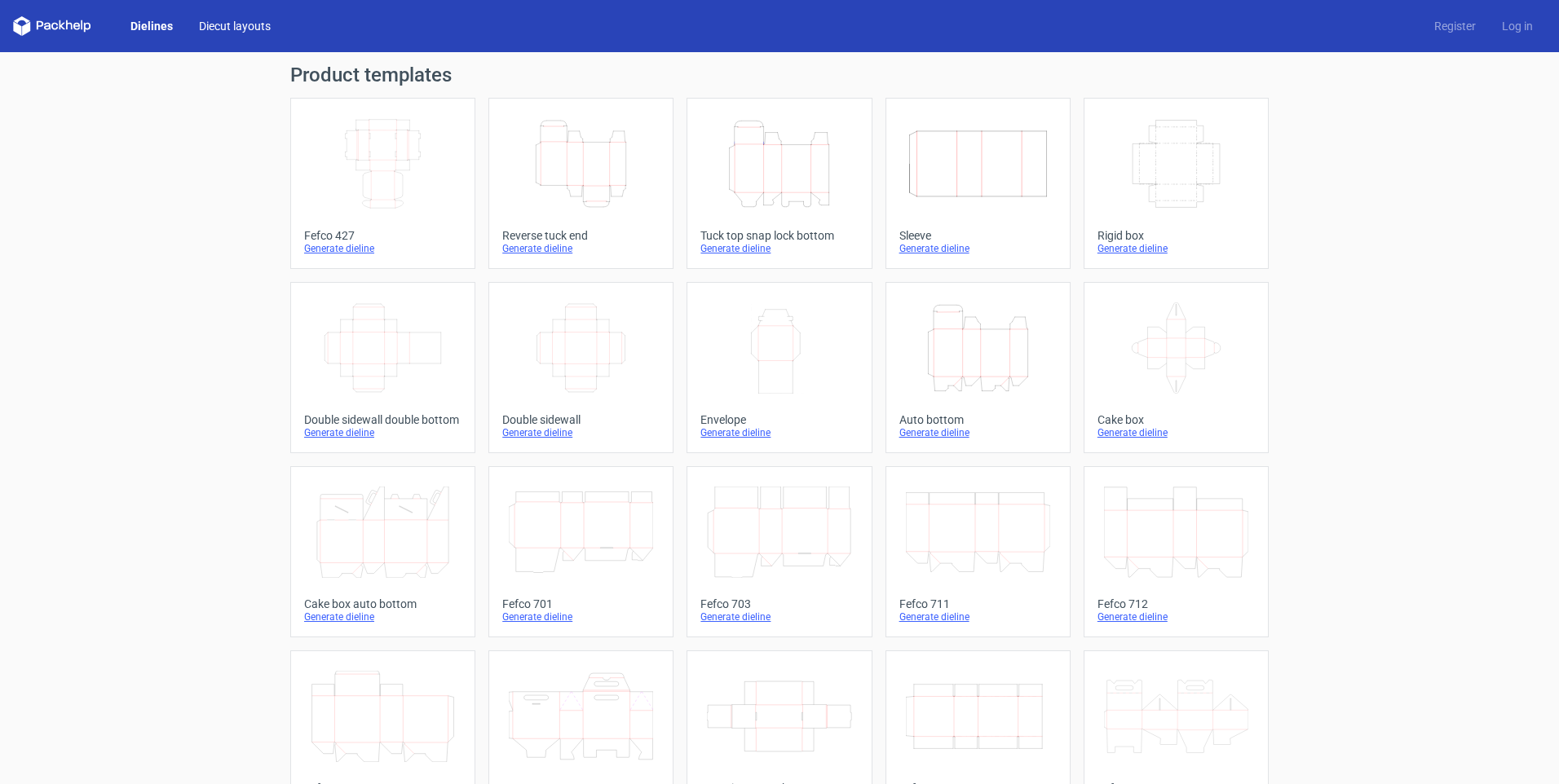
click at [237, 28] on link "Diecut layouts" at bounding box center [235, 26] width 97 height 16
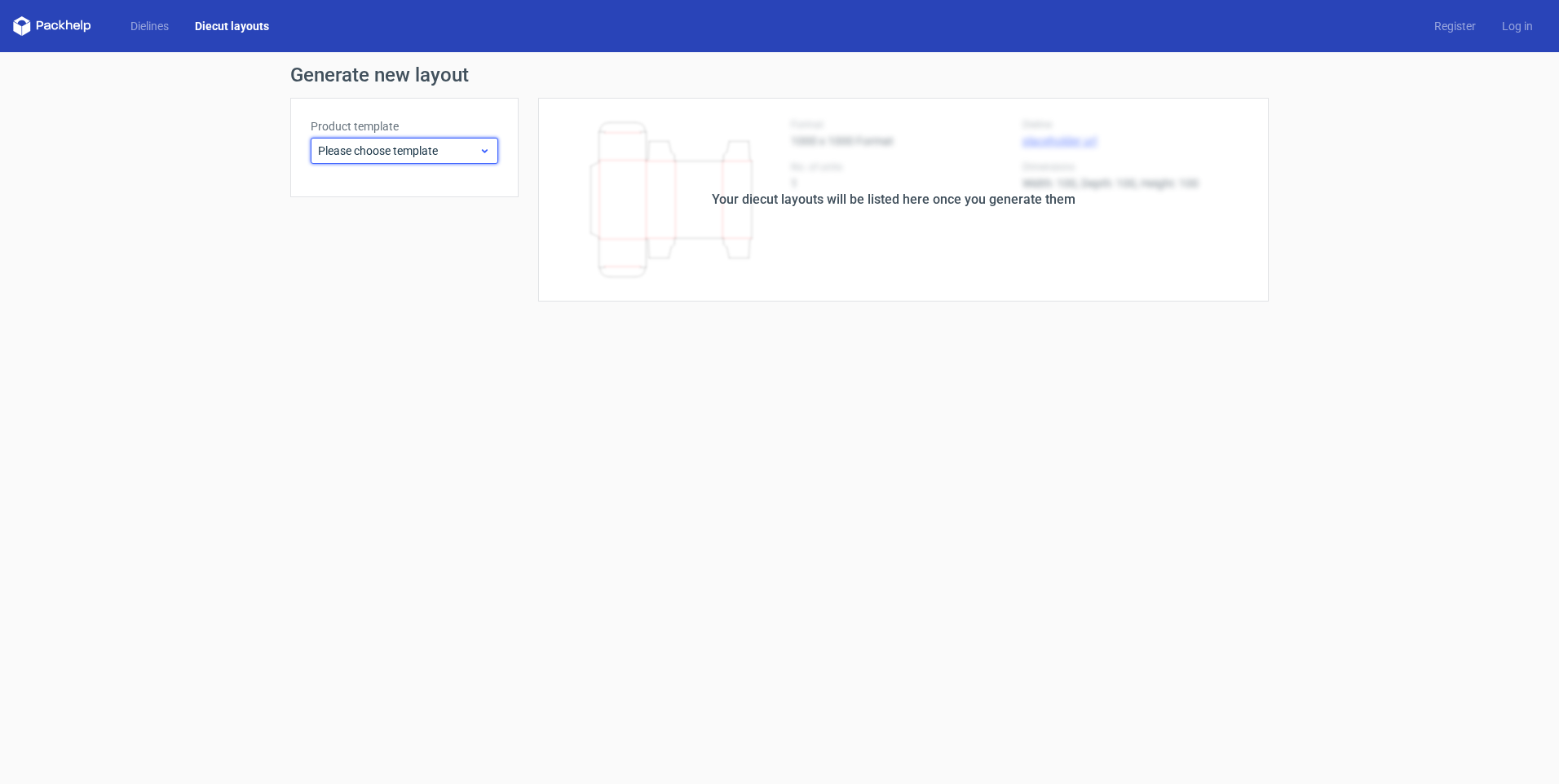
click at [378, 149] on span "Please choose template" at bounding box center [398, 151] width 161 height 16
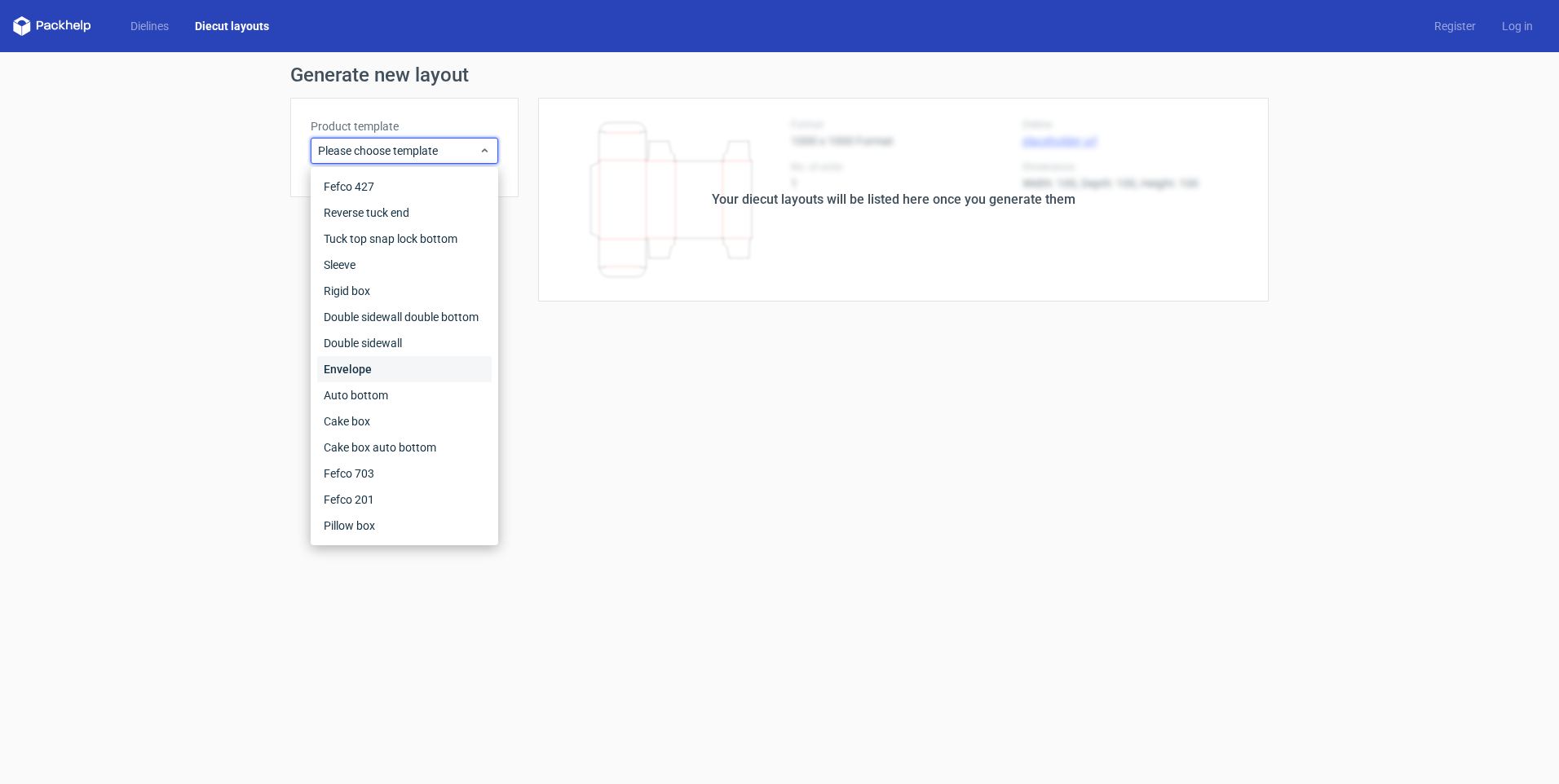
click at [366, 364] on div "Envelope" at bounding box center [404, 369] width 174 height 26
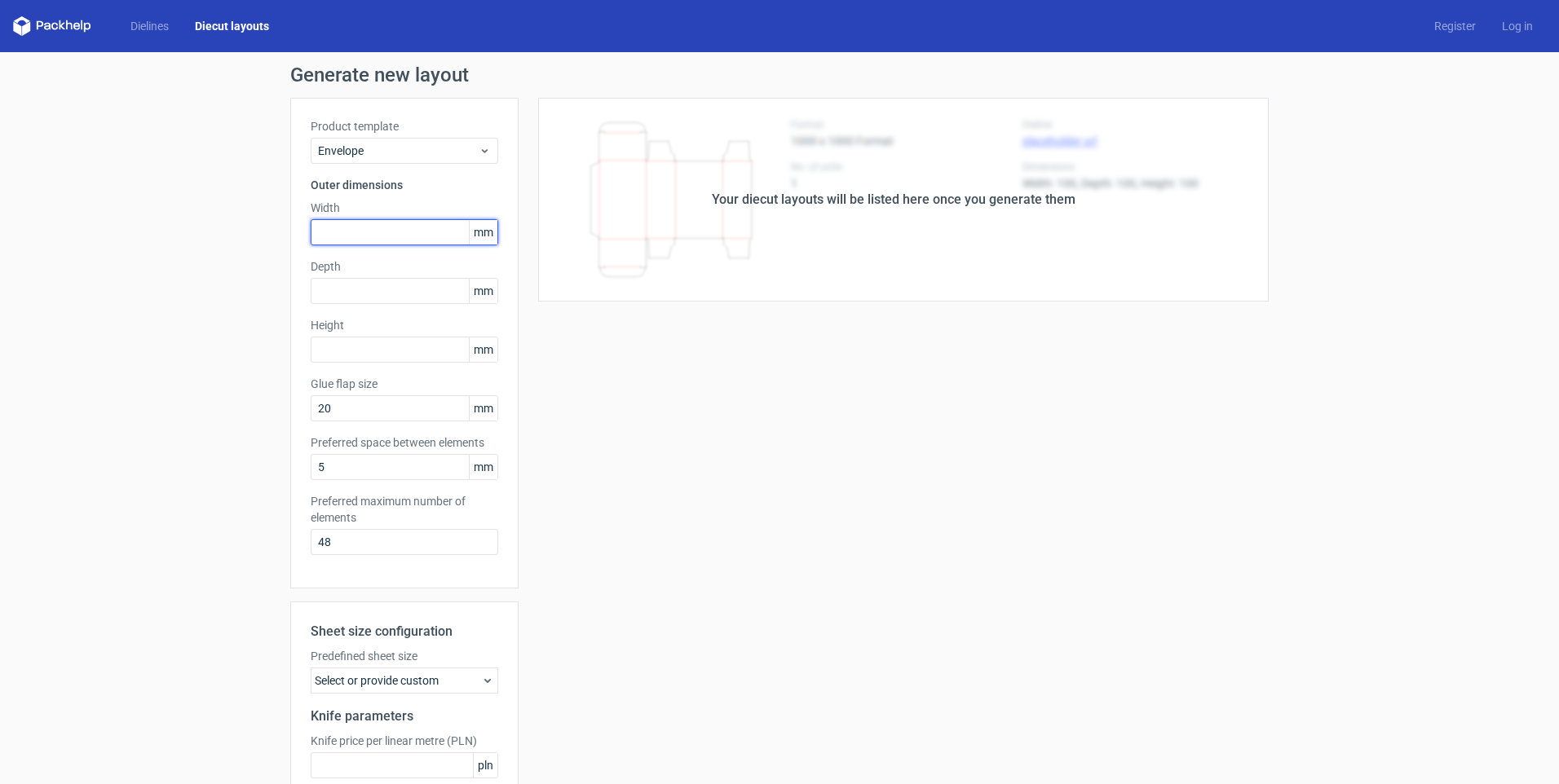
click at [378, 231] on input "text" at bounding box center [404, 232] width 188 height 26
click at [410, 233] on input "text" at bounding box center [404, 232] width 188 height 26
click at [417, 151] on span "Envelope" at bounding box center [398, 151] width 161 height 16
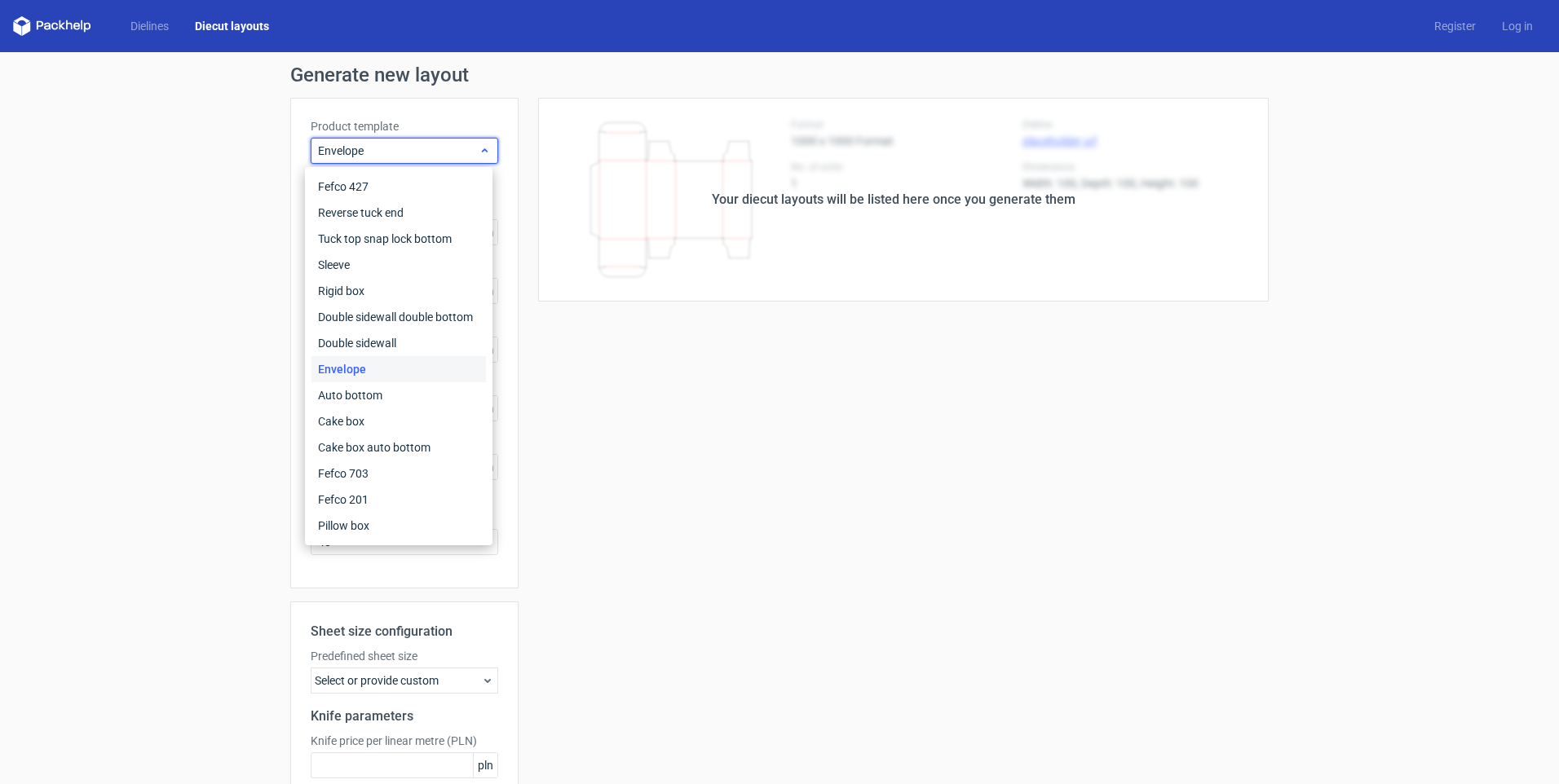
click at [417, 151] on span "Envelope" at bounding box center [398, 151] width 161 height 16
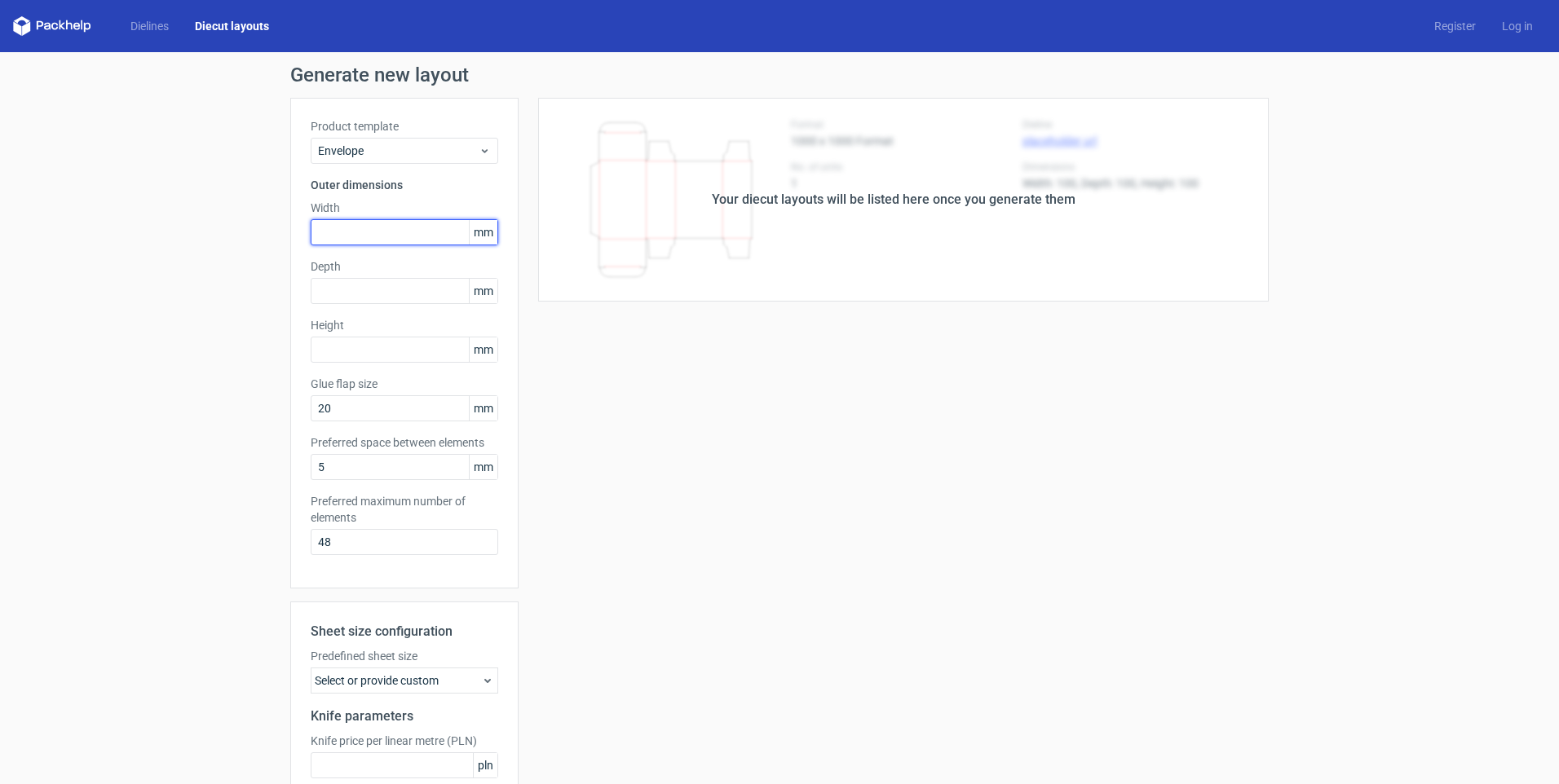
click at [346, 224] on input "text" at bounding box center [404, 232] width 188 height 26
type input "1"
type input "220"
type input "110"
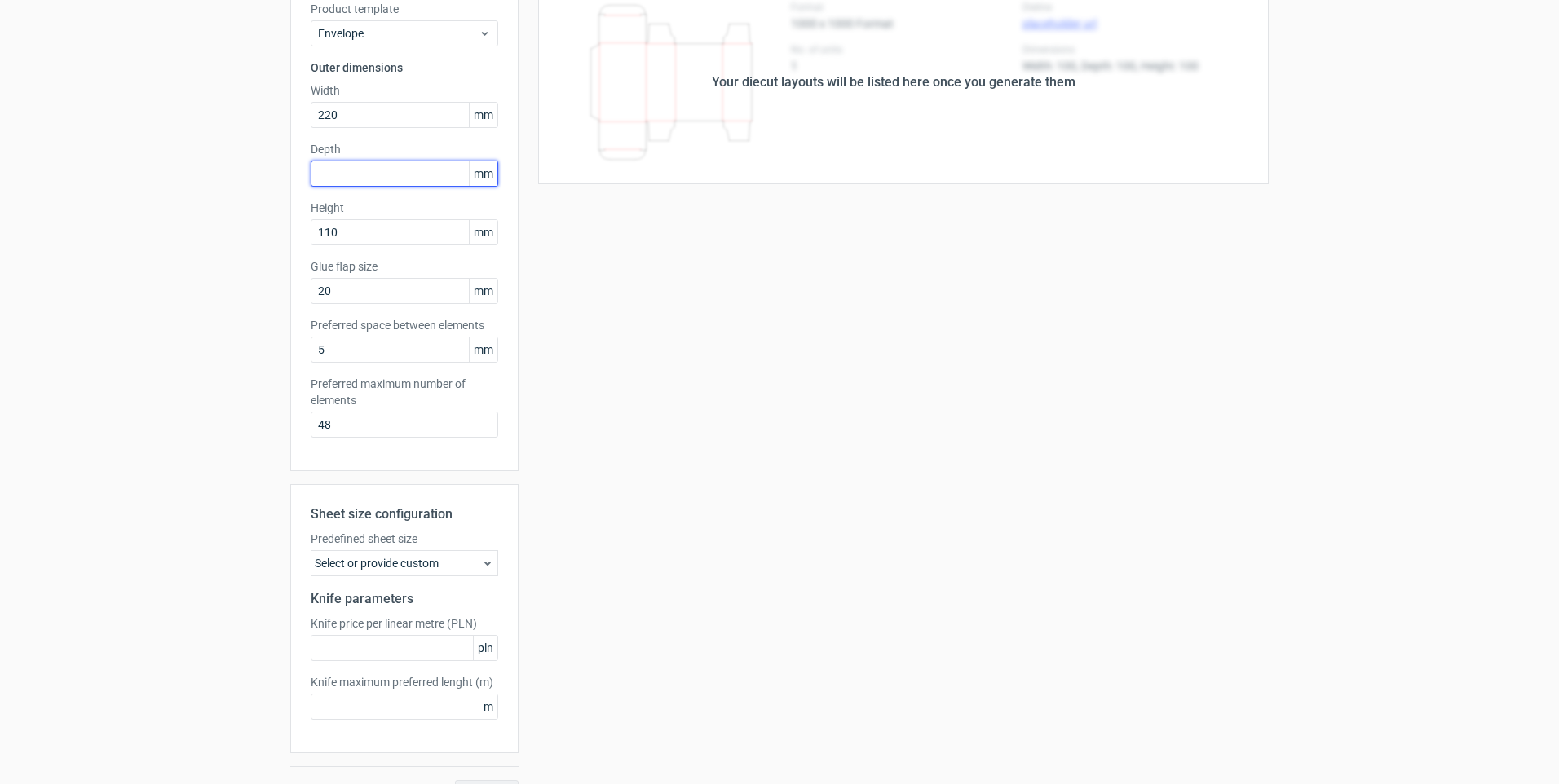
scroll to position [71, 0]
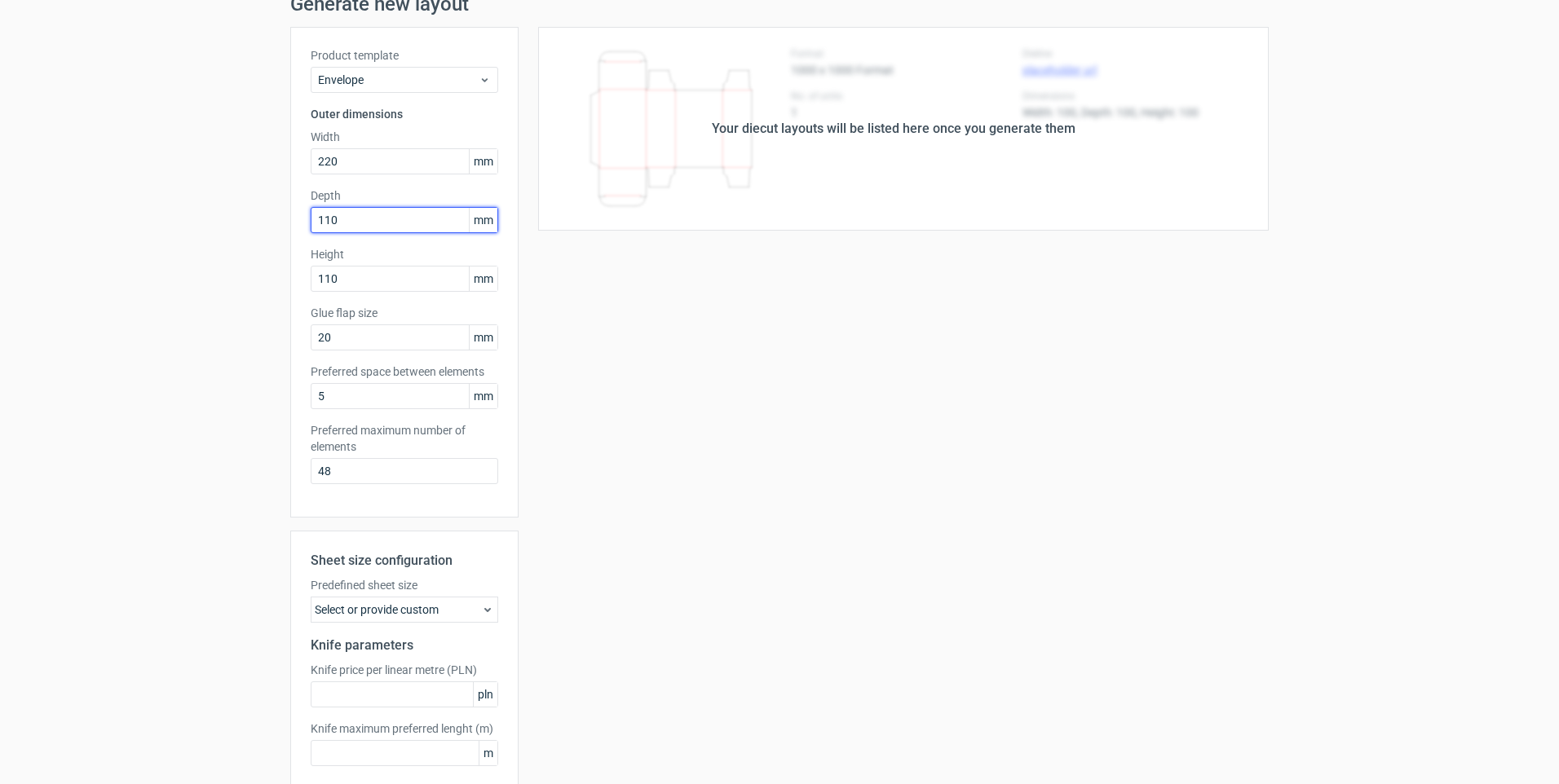
type input "110"
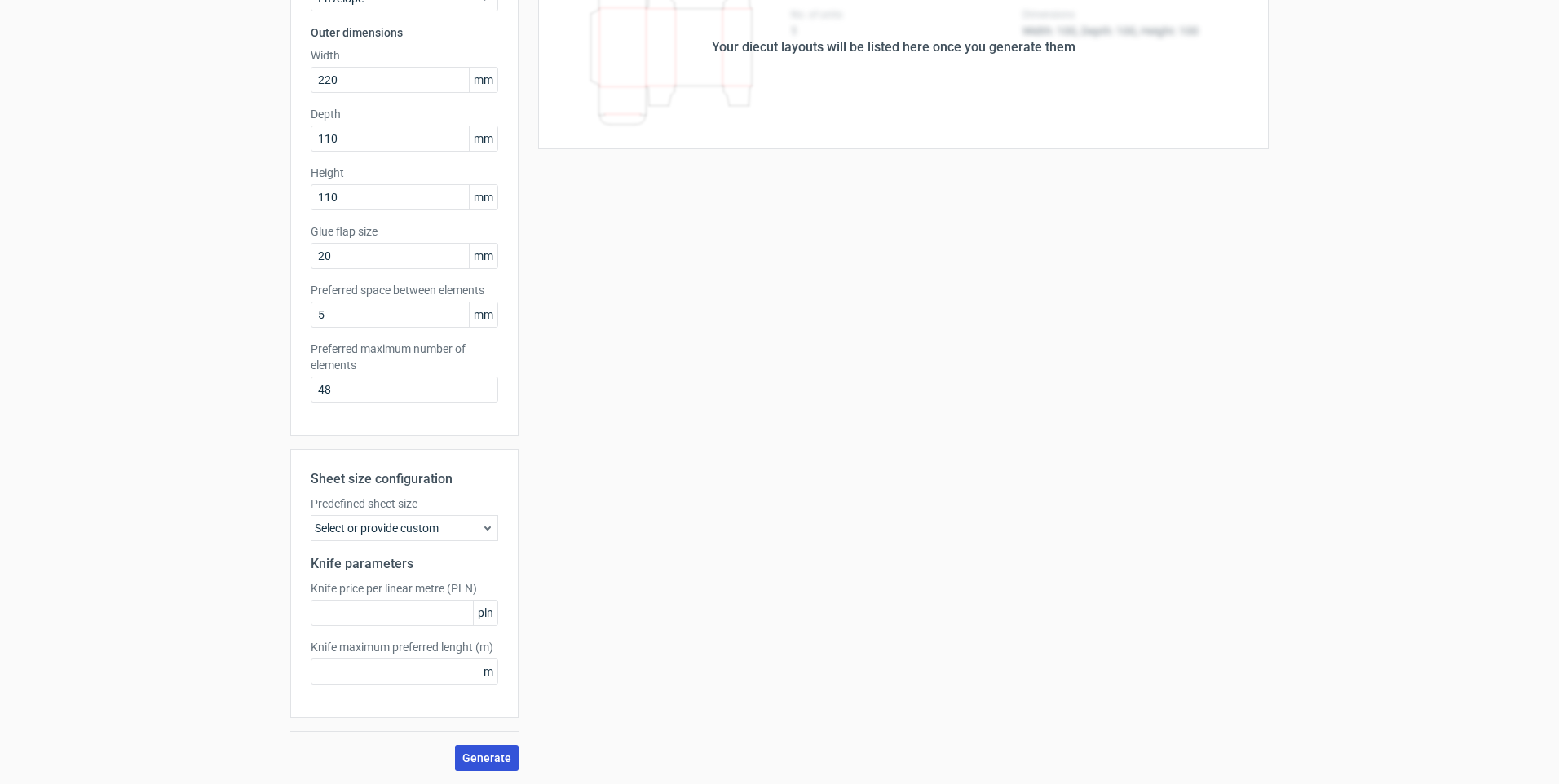
click at [496, 748] on button "Generate" at bounding box center [487, 758] width 63 height 26
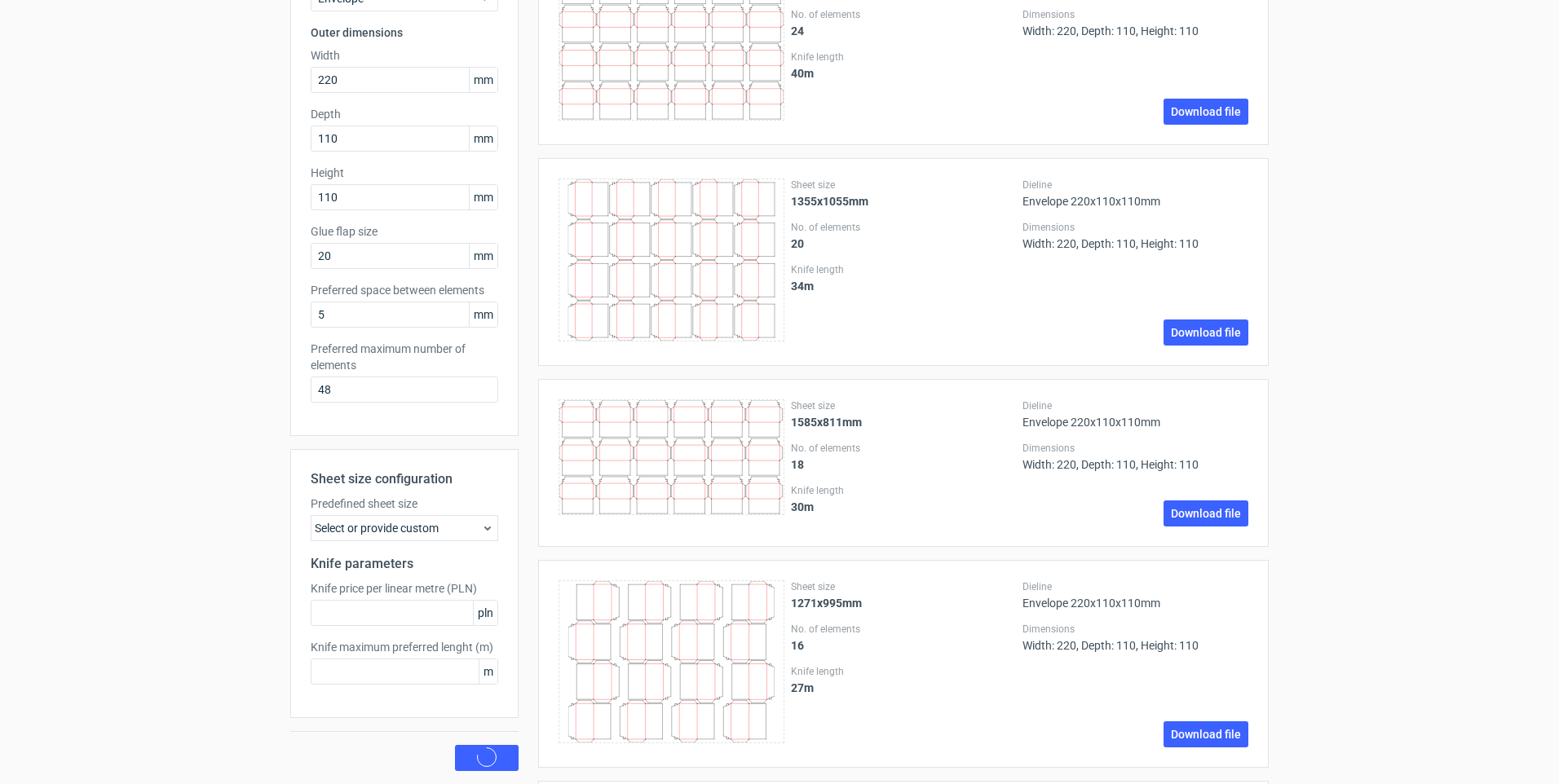
scroll to position [0, 0]
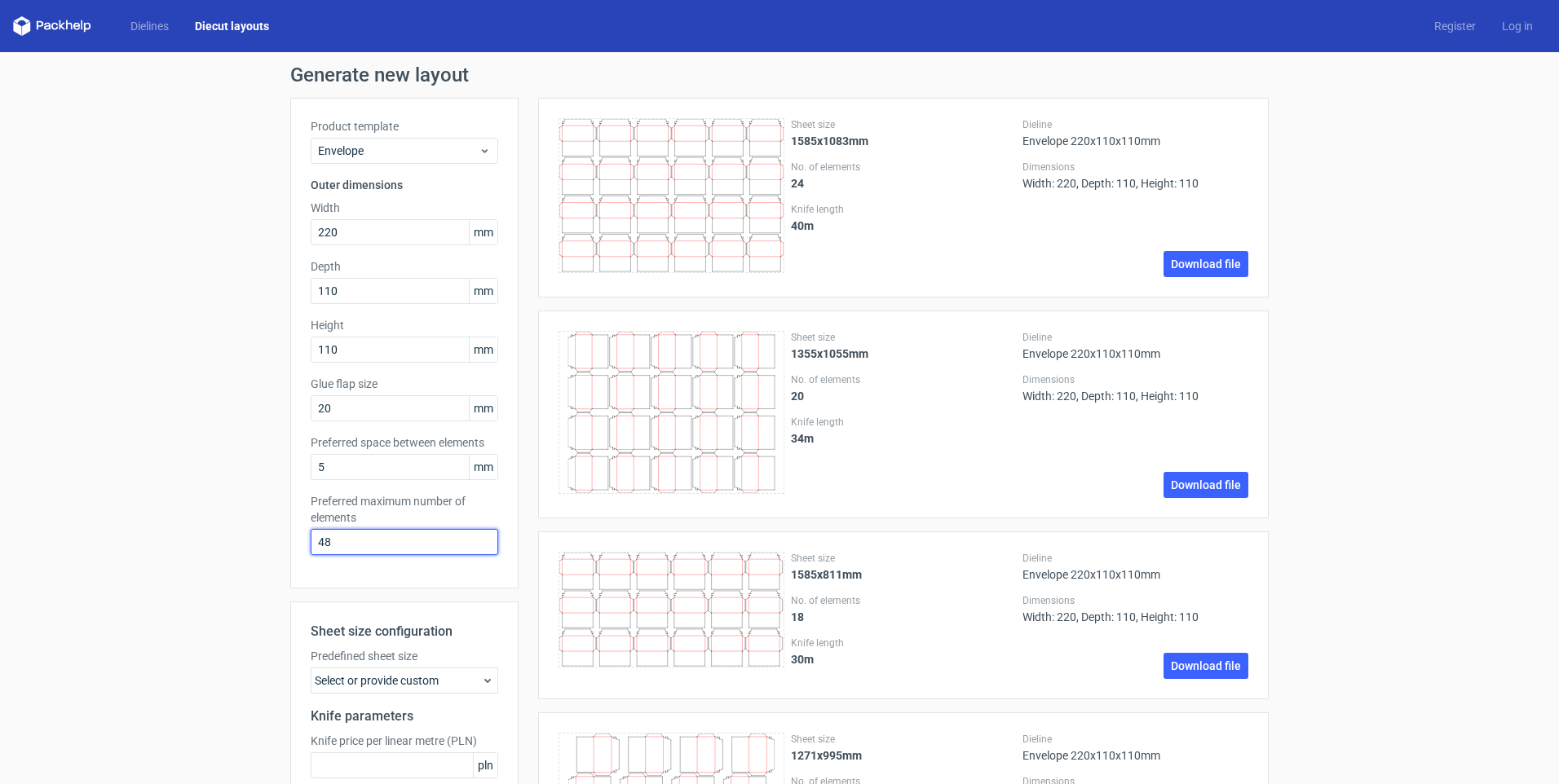
drag, startPoint x: 341, startPoint y: 540, endPoint x: 282, endPoint y: 558, distance: 61.7
click at [291, 558] on div "Product template Envelope Outer dimensions Width 220 mm Depth 110 mm Height 110…" at bounding box center [404, 343] width 228 height 491
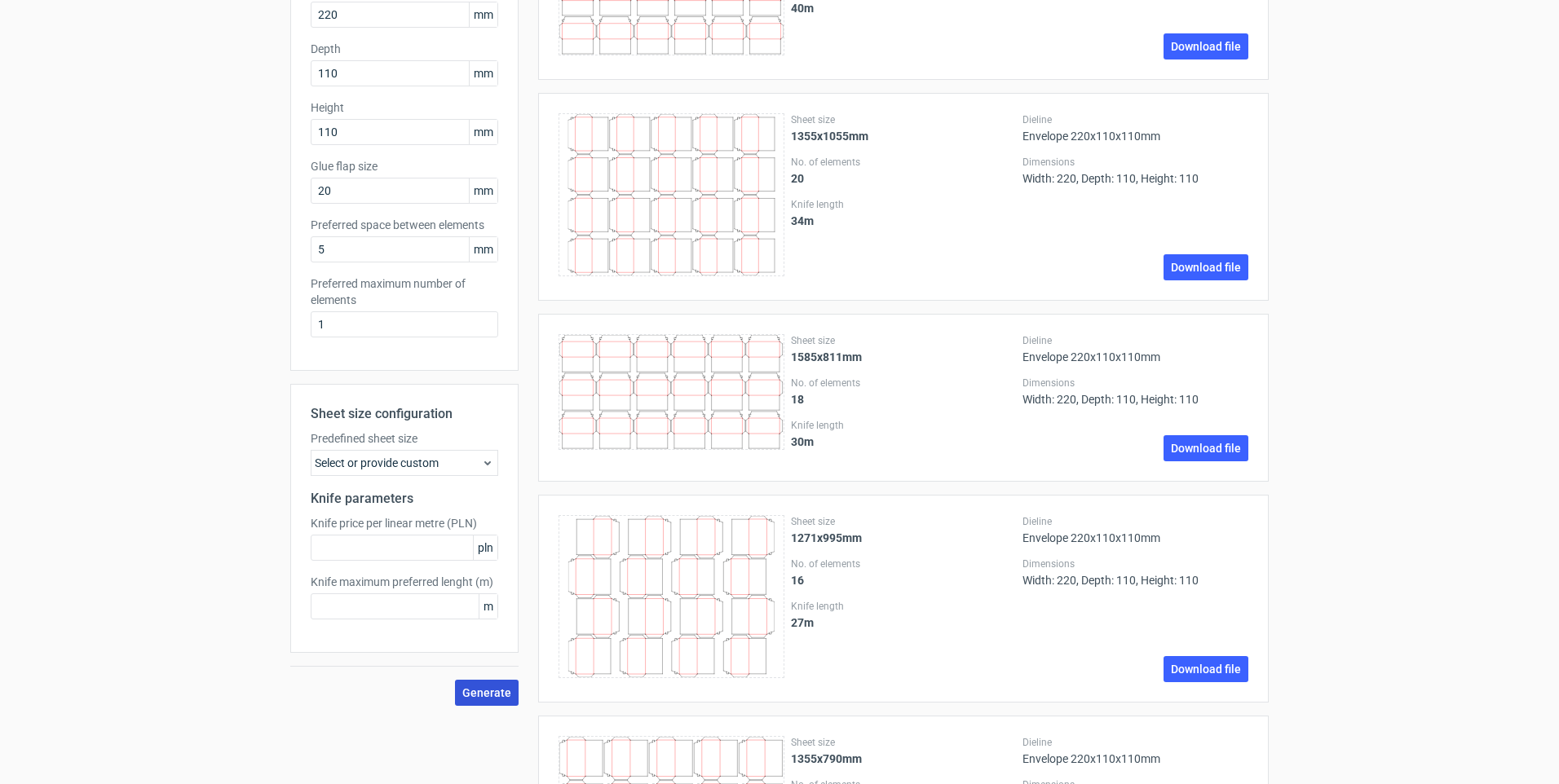
click at [476, 690] on span "Generate" at bounding box center [487, 693] width 49 height 12
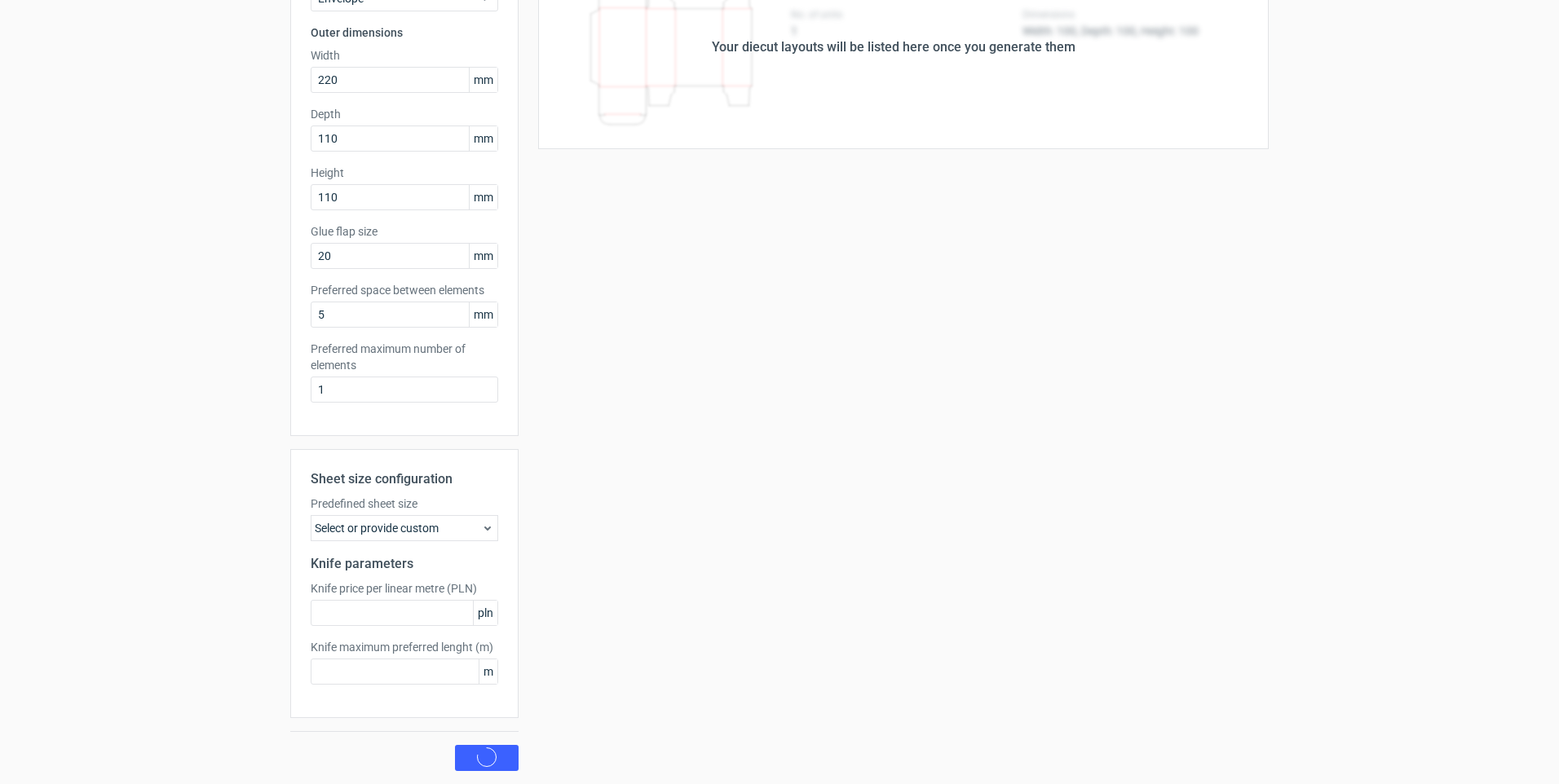
click at [485, 528] on use at bounding box center [487, 529] width 6 height 5
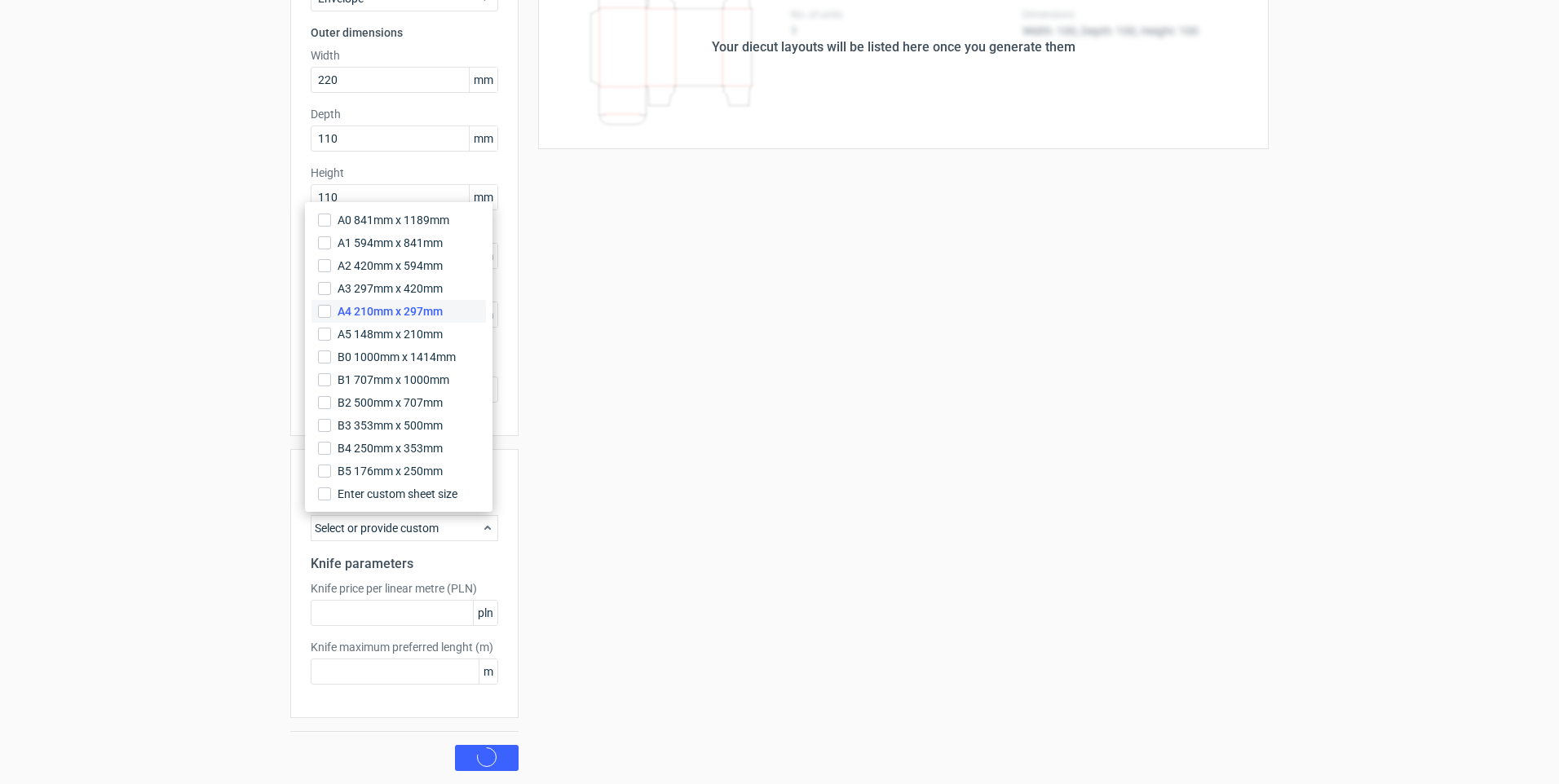
click at [395, 305] on span "A4 210mm x 297mm" at bounding box center [390, 311] width 106 height 16
click at [331, 305] on input "A4 210mm x 297mm" at bounding box center [324, 311] width 13 height 13
click at [427, 604] on input "text" at bounding box center [404, 613] width 188 height 26
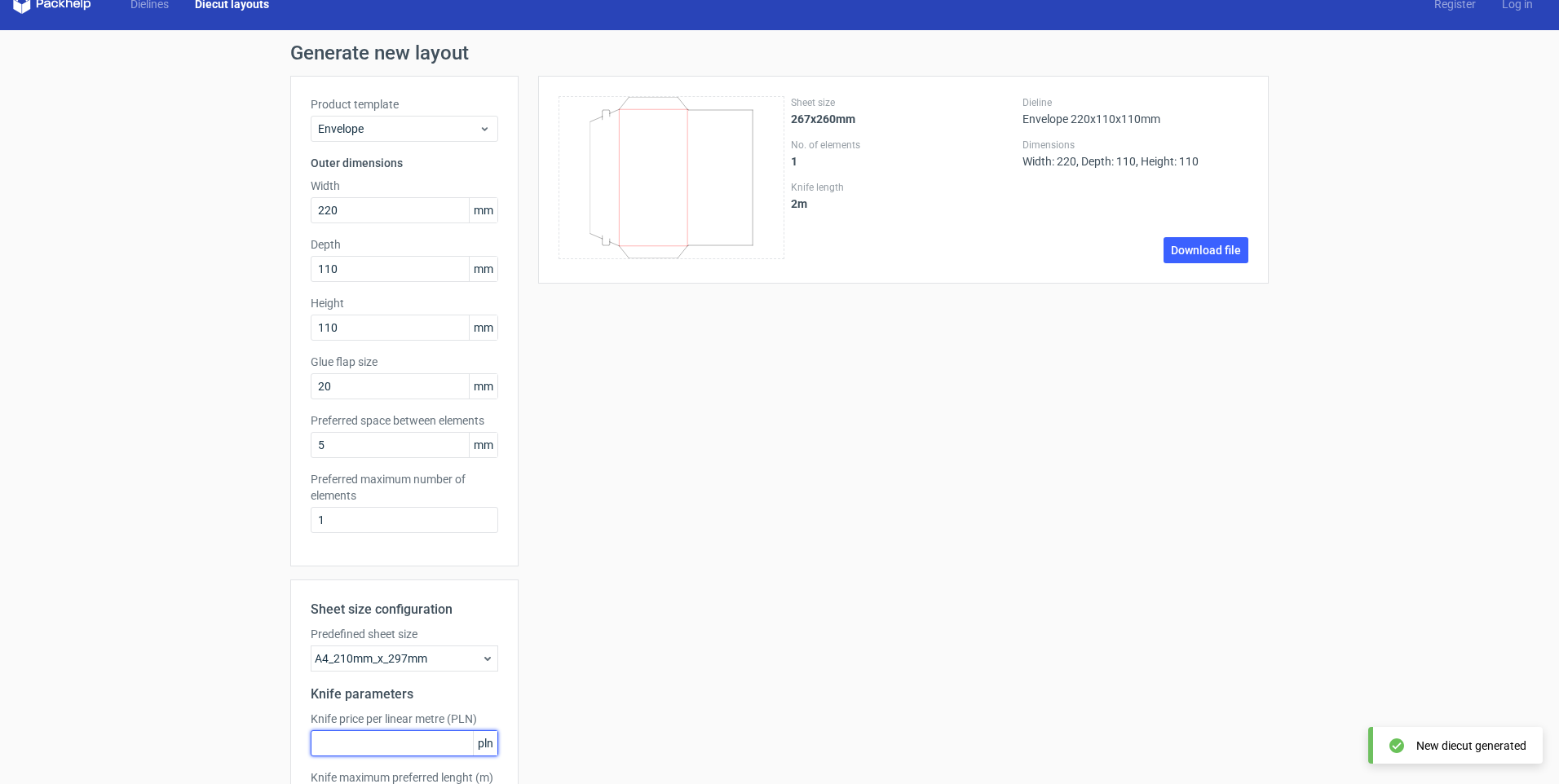
scroll to position [27, 0]
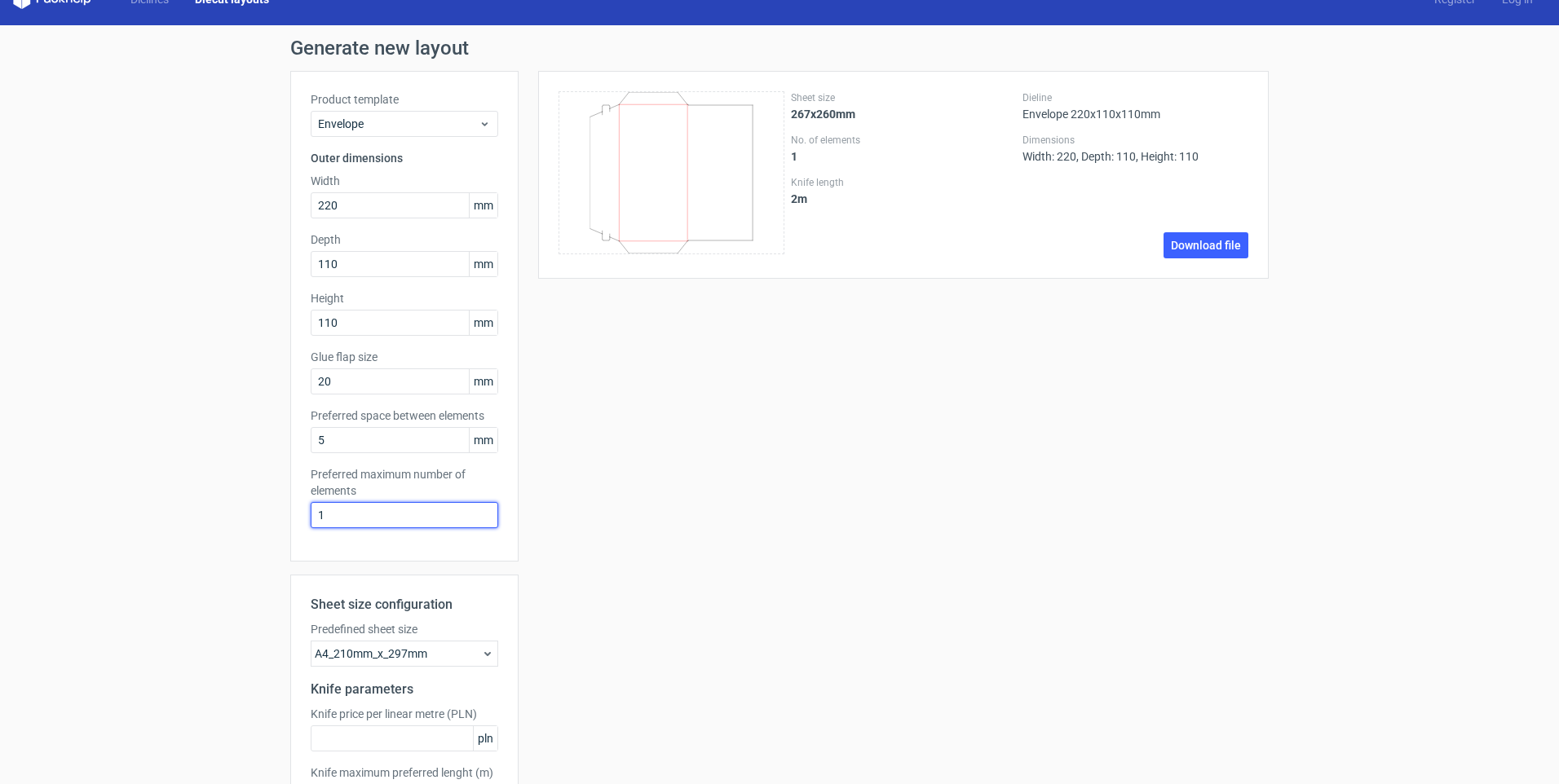
drag, startPoint x: 337, startPoint y: 515, endPoint x: 302, endPoint y: 516, distance: 35.0
click at [302, 516] on div "Product template Envelope Outer dimensions Width 220 mm Depth 110 mm Height 110…" at bounding box center [404, 317] width 228 height 491
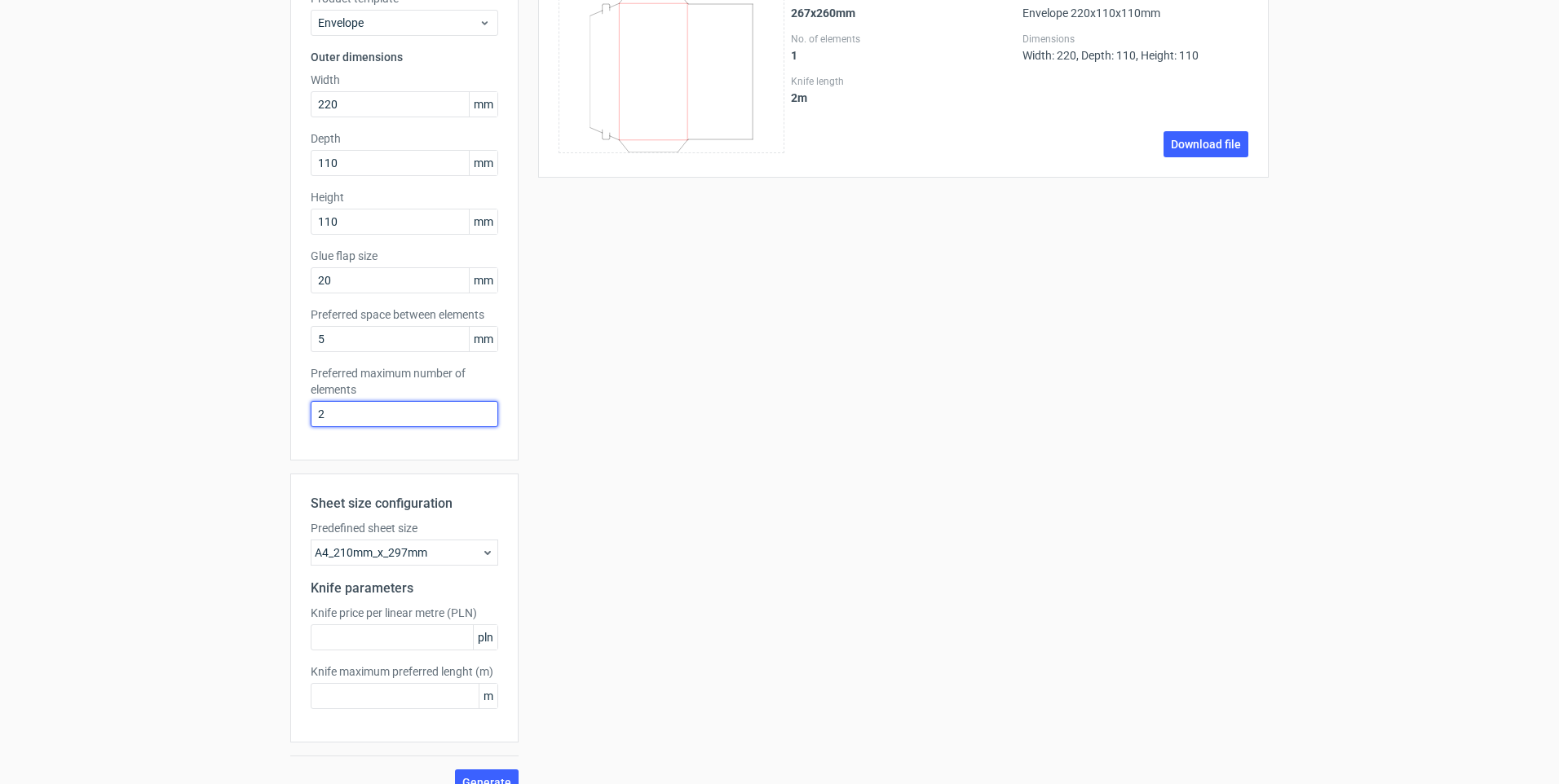
scroll to position [135, 0]
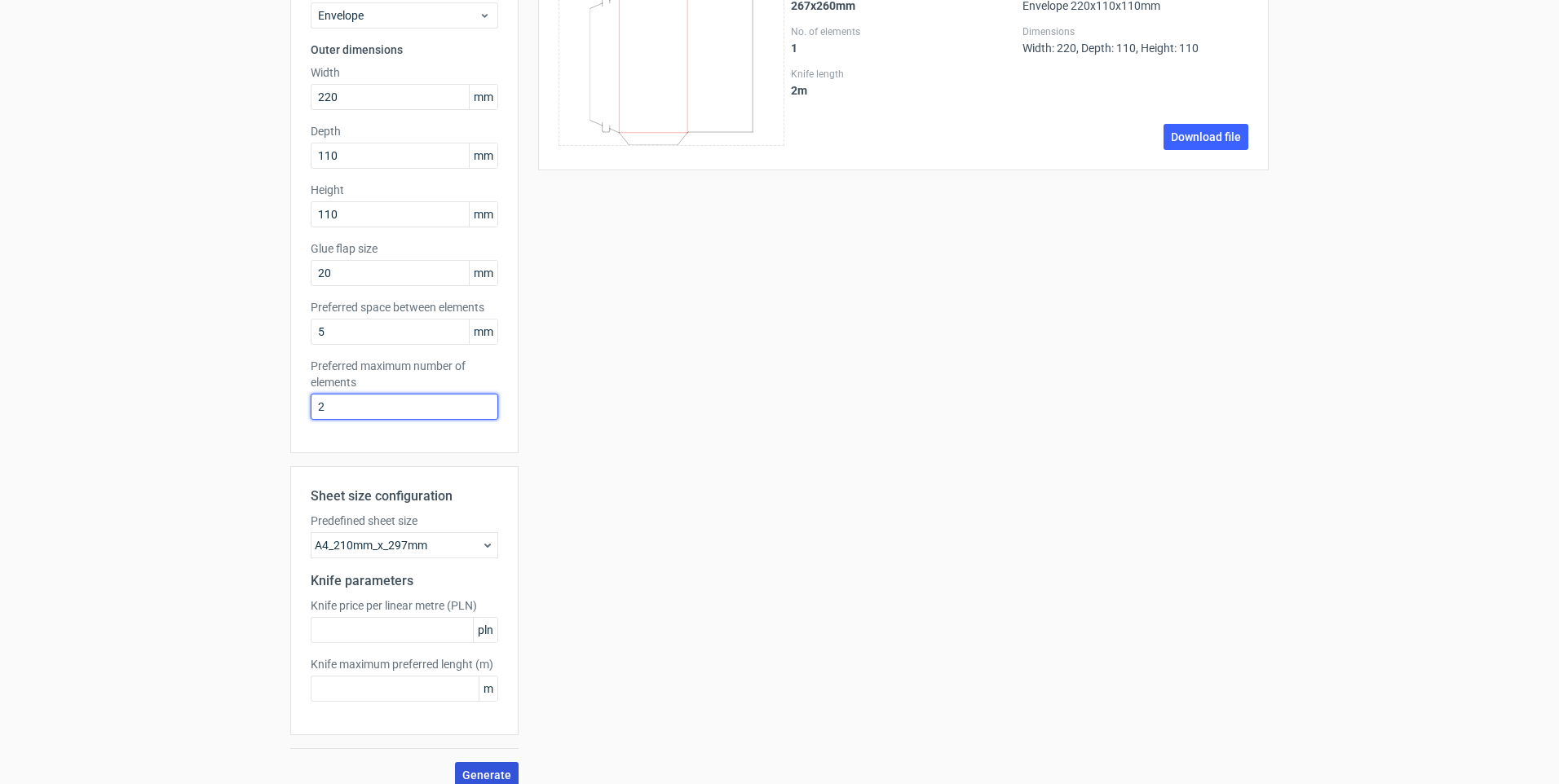
type input "2"
click at [482, 770] on span "Generate" at bounding box center [487, 775] width 49 height 12
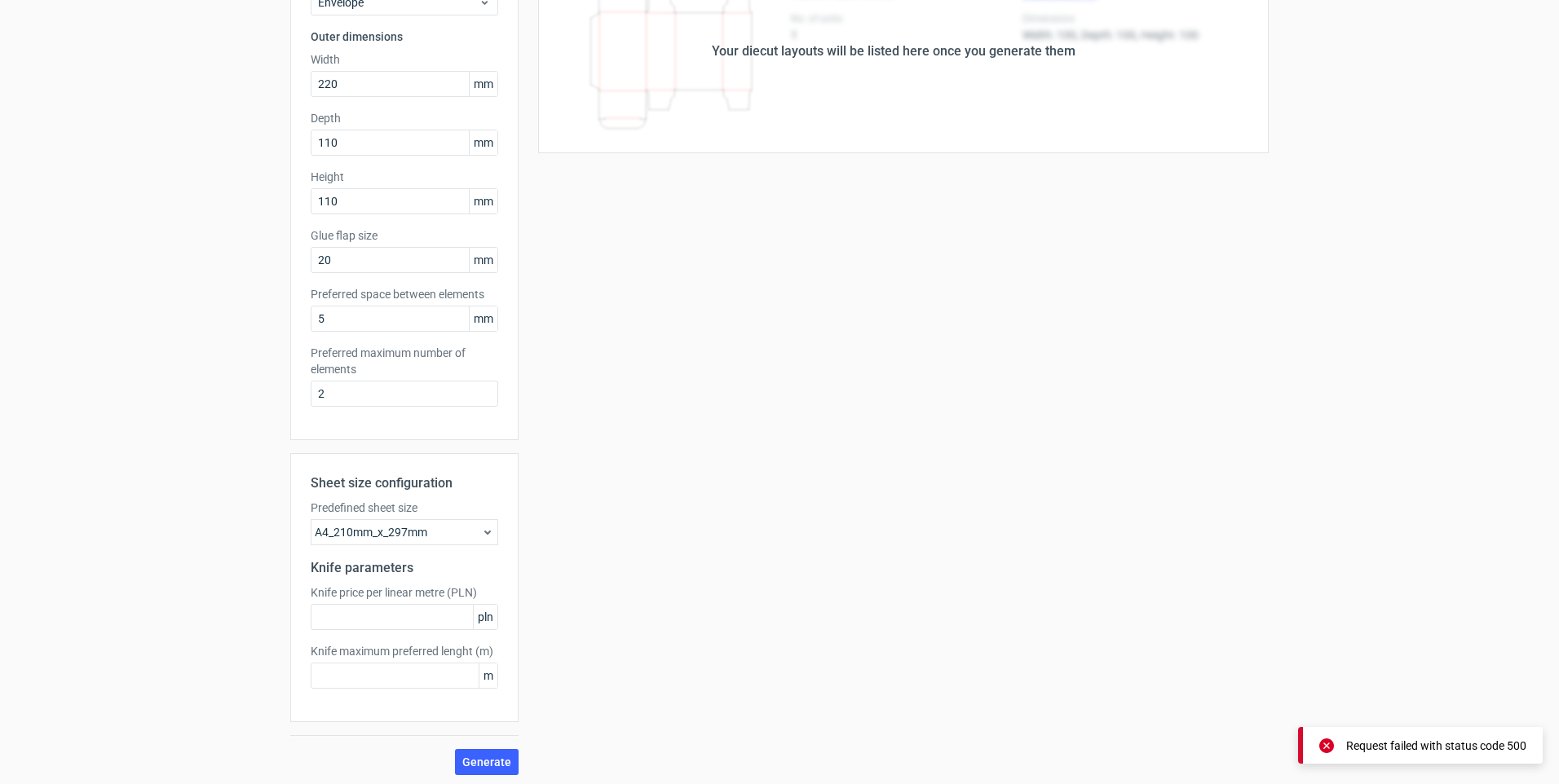
scroll to position [152, 0]
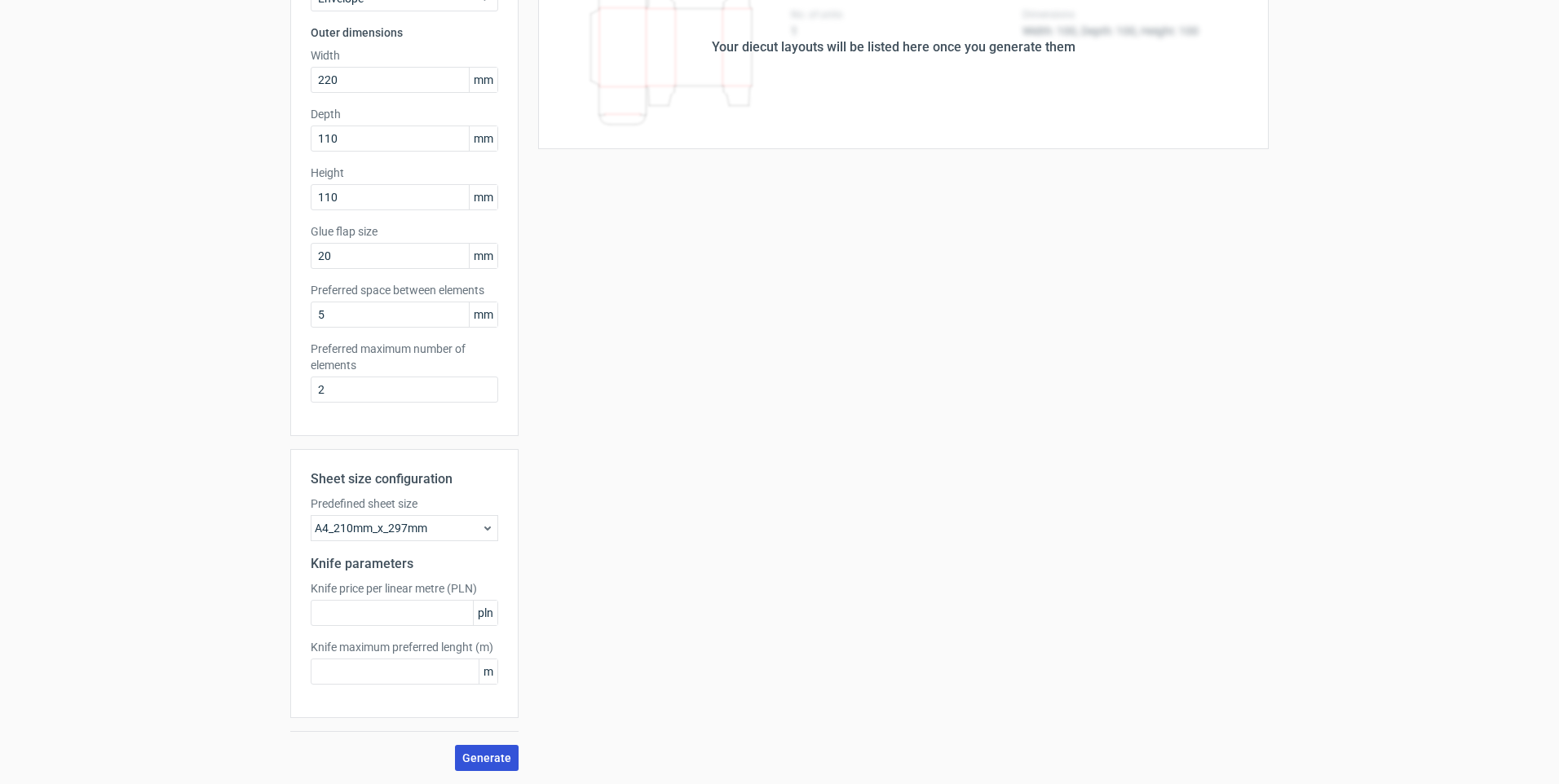
click at [489, 755] on span "Generate" at bounding box center [487, 758] width 49 height 12
drag, startPoint x: 370, startPoint y: 308, endPoint x: 248, endPoint y: 308, distance: 122.0
click at [248, 308] on div "Generate new layout Product template Envelope Outer dimensions Width 220 mm Dep…" at bounding box center [779, 342] width 1559 height 884
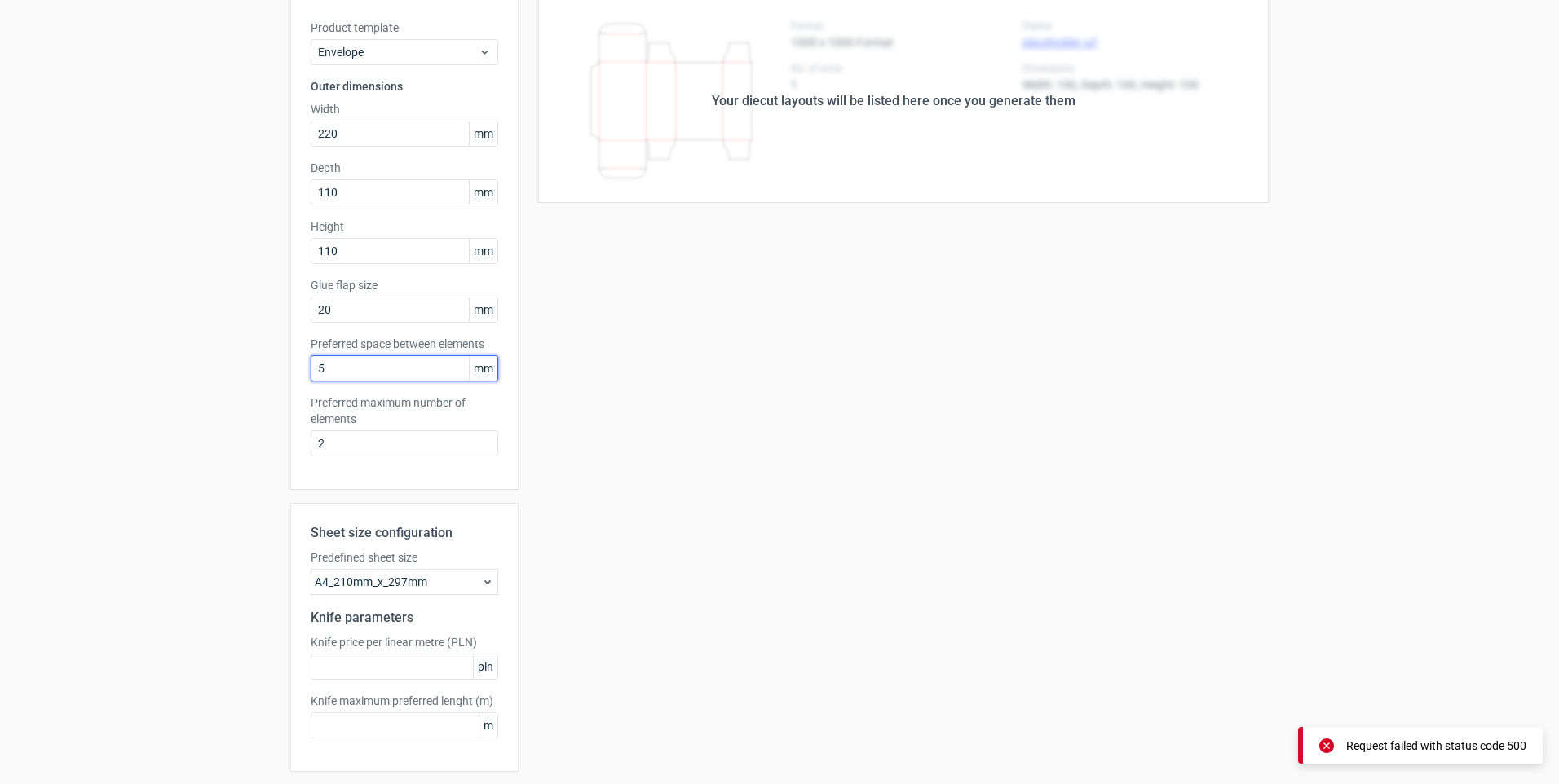
scroll to position [97, 0]
drag, startPoint x: 367, startPoint y: 193, endPoint x: 277, endPoint y: 198, distance: 90.1
click at [277, 198] on div "Generate new layout Product template Envelope Outer dimensions Width 220 mm Dep…" at bounding box center [779, 396] width 1559 height 884
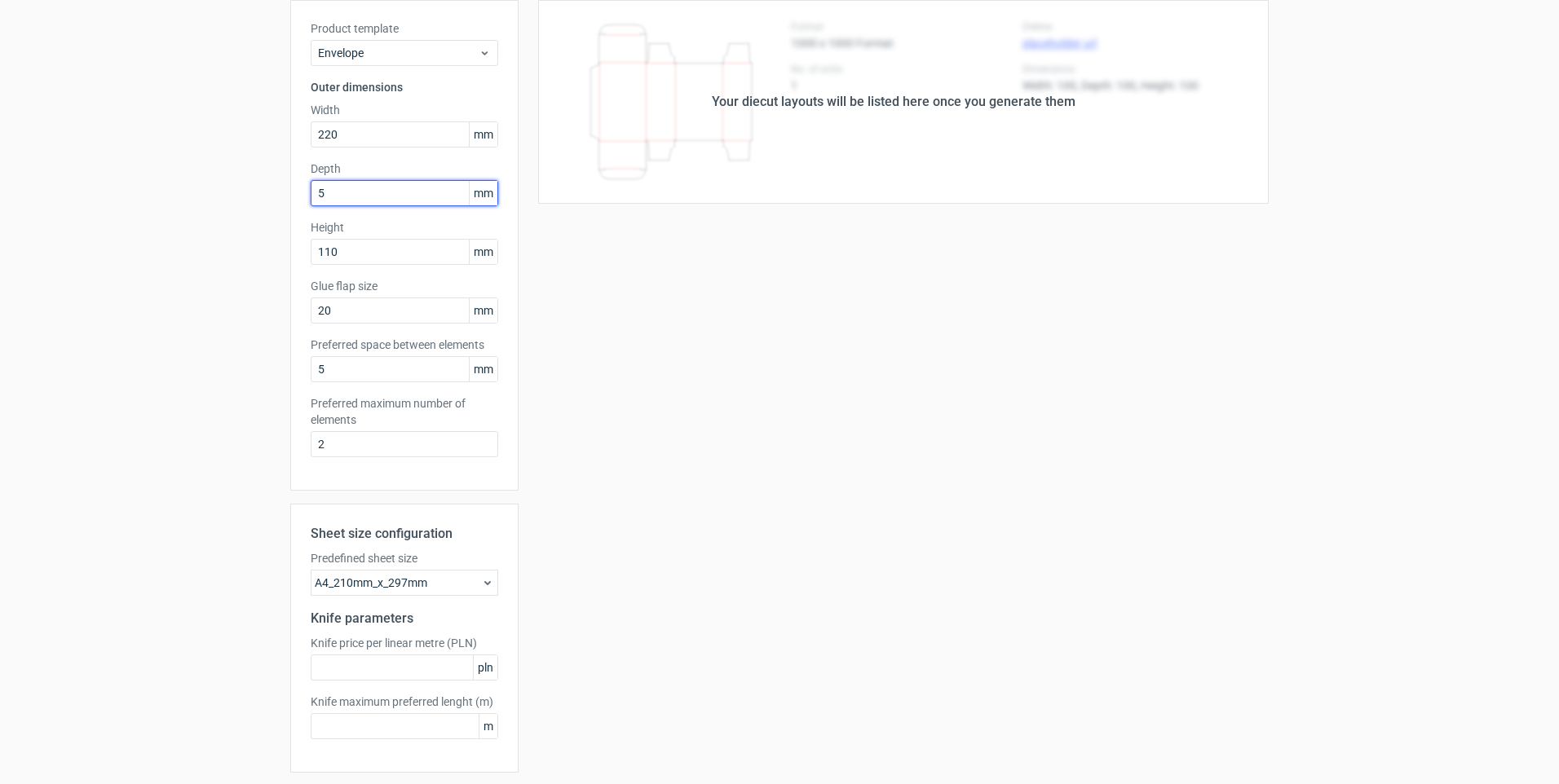
scroll to position [152, 0]
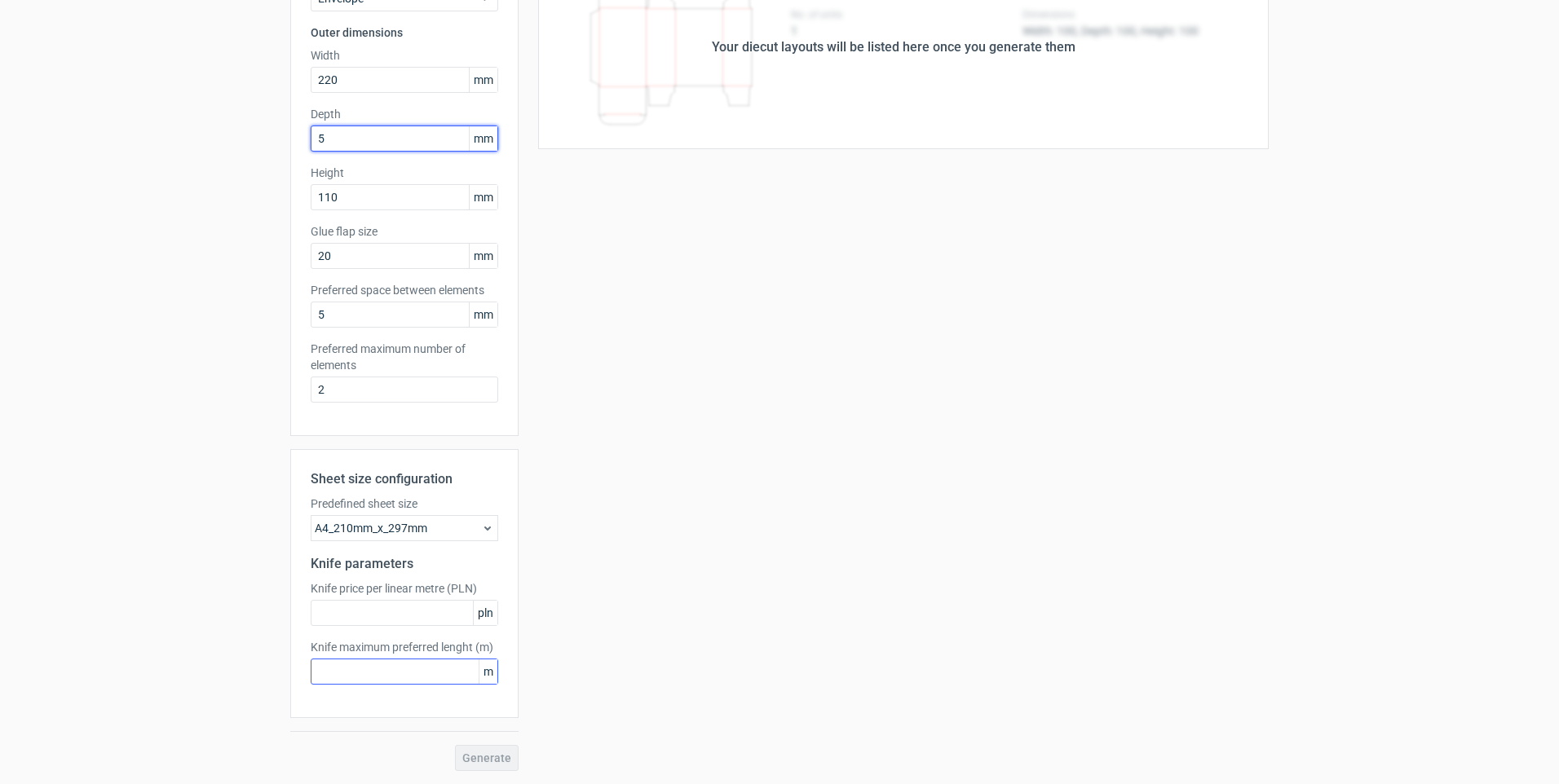
type input "5"
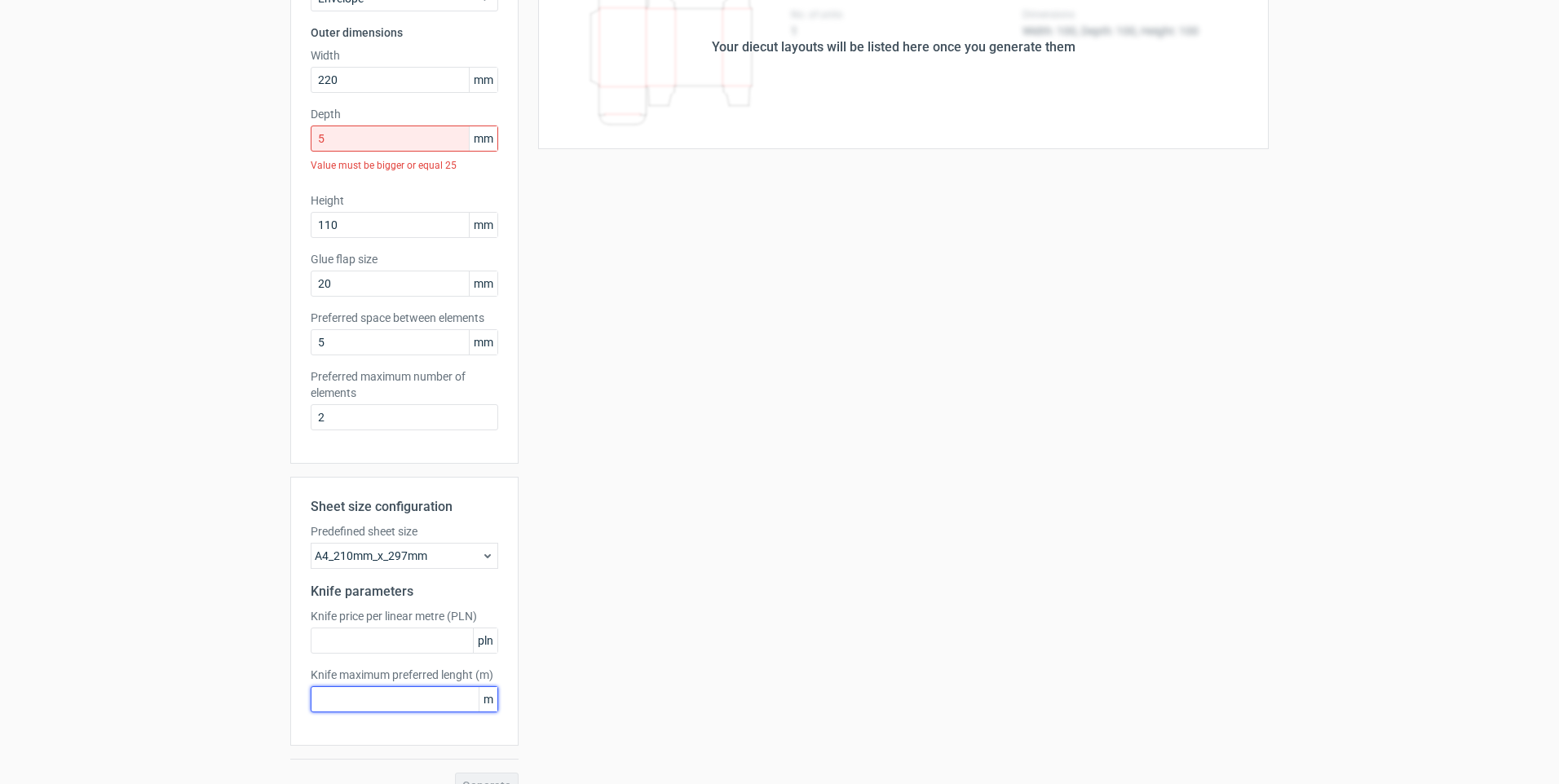
click at [425, 677] on div "Knife maximum preferred lenght (m) m" at bounding box center [404, 689] width 188 height 46
type input "10"
click at [418, 641] on input "text" at bounding box center [404, 641] width 188 height 26
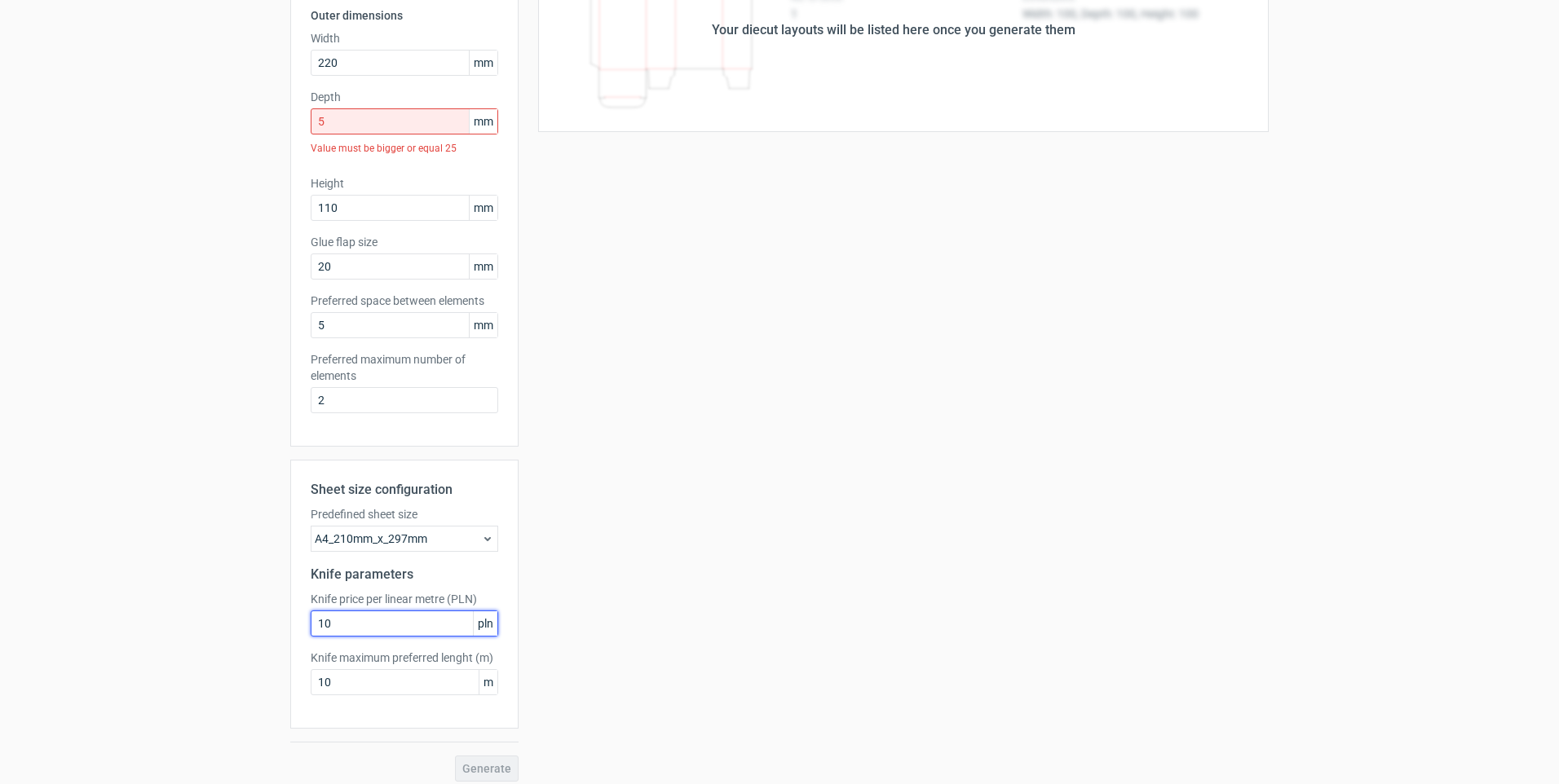
scroll to position [180, 0]
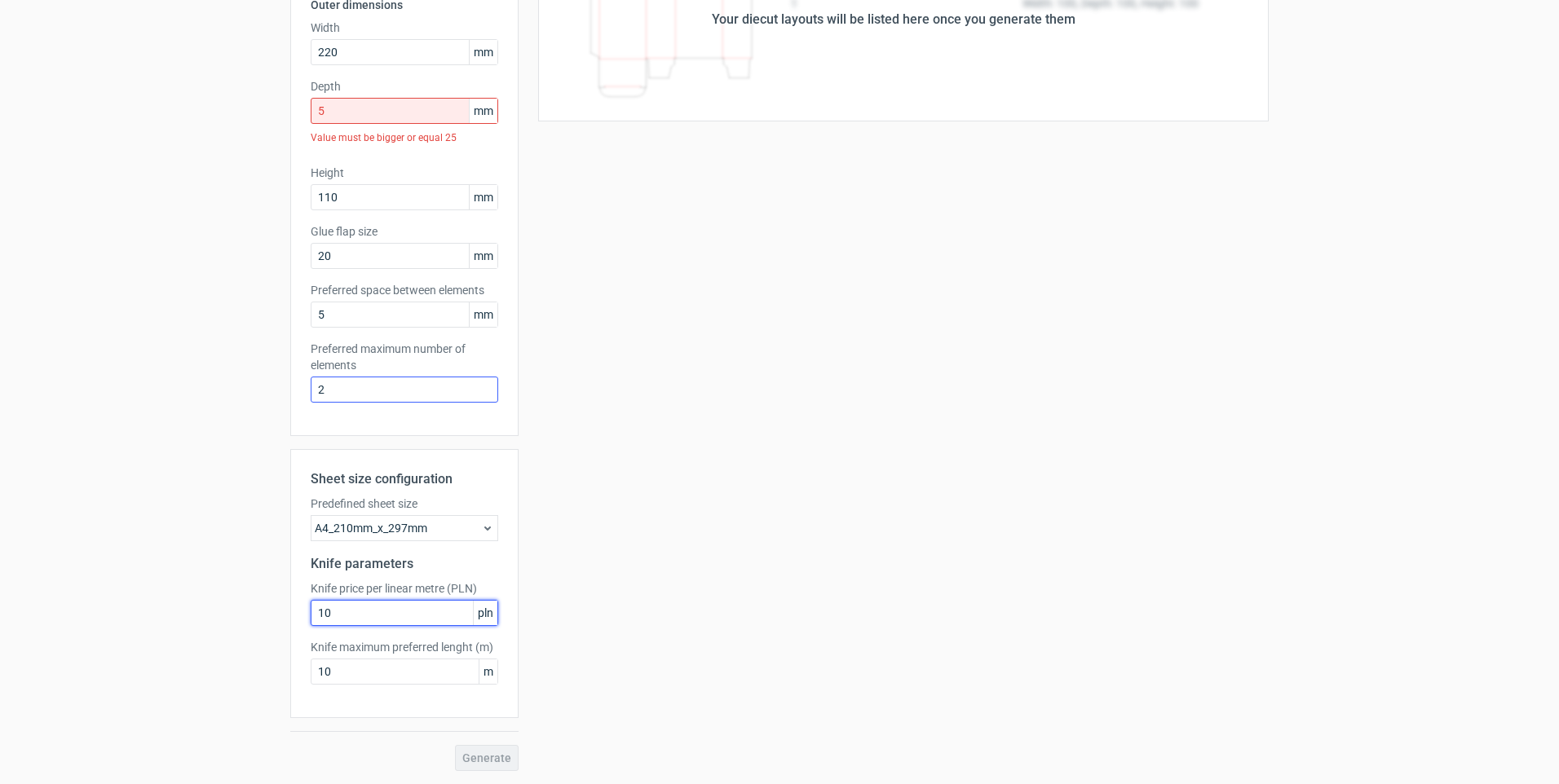
type input "10"
click at [364, 394] on input "2" at bounding box center [404, 389] width 188 height 26
click at [328, 111] on input "5" at bounding box center [404, 110] width 188 height 26
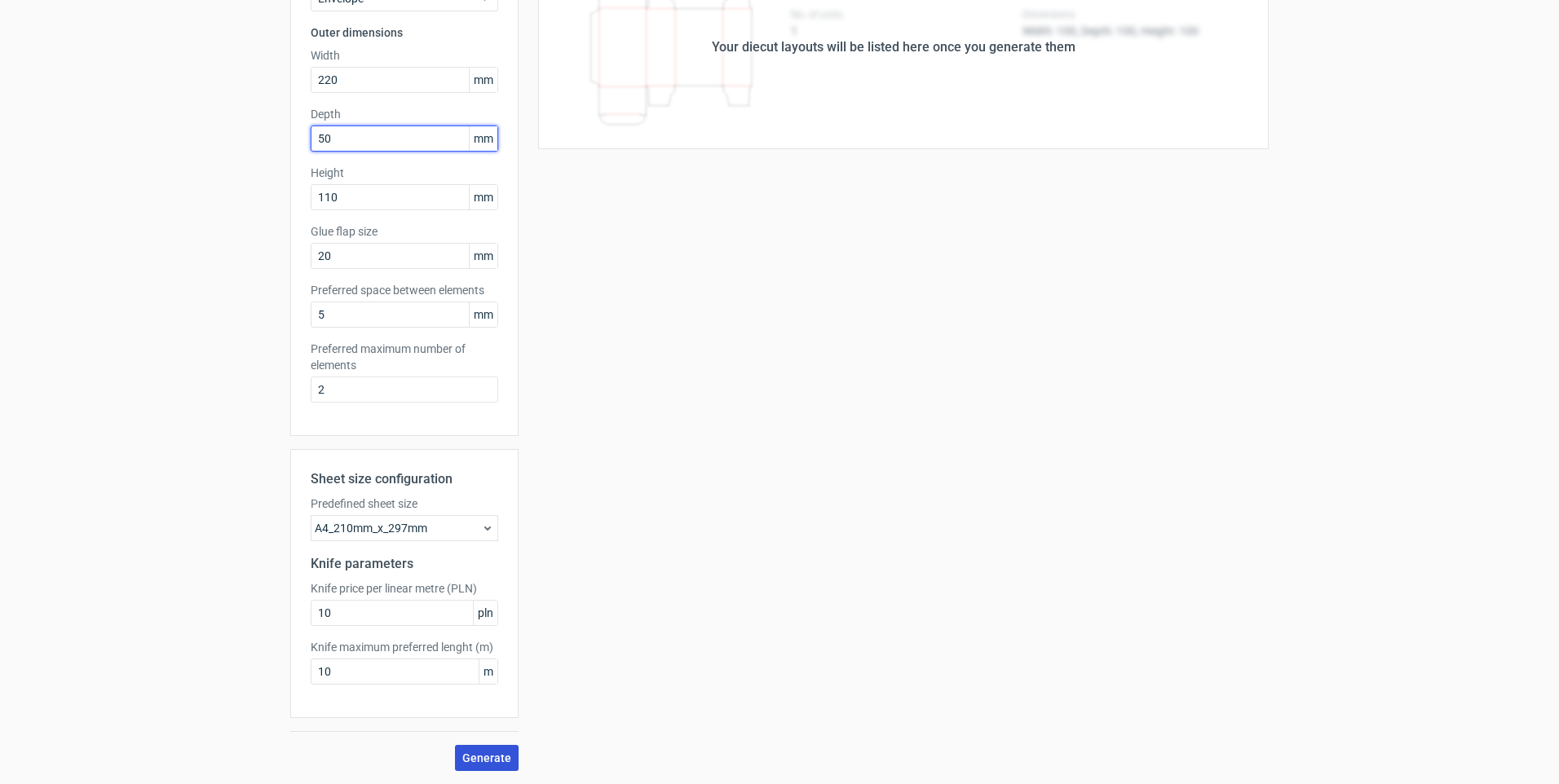
type input "50"
click at [473, 757] on span "Generate" at bounding box center [487, 758] width 49 height 12
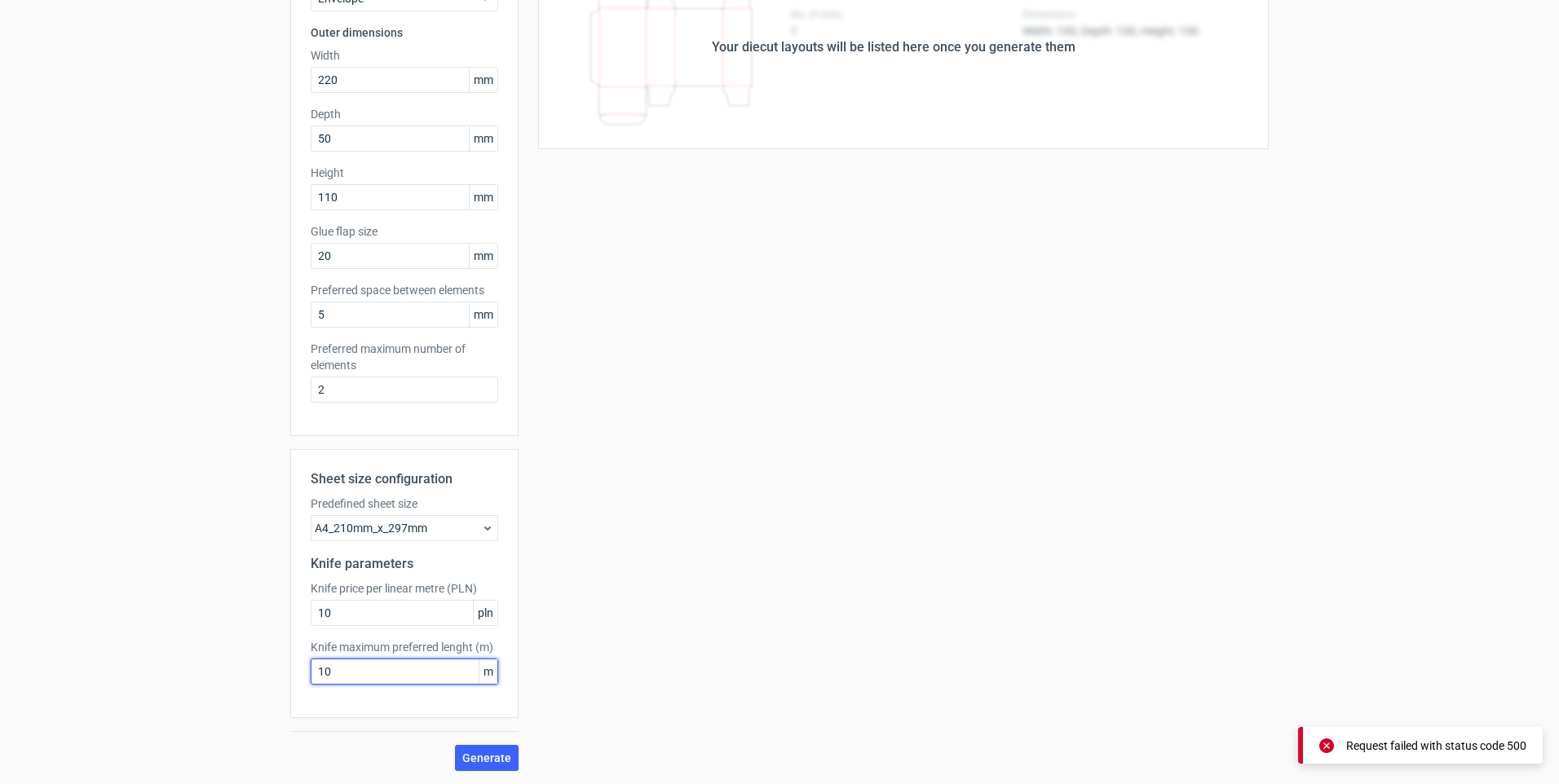
click at [401, 679] on input "10" at bounding box center [404, 671] width 188 height 26
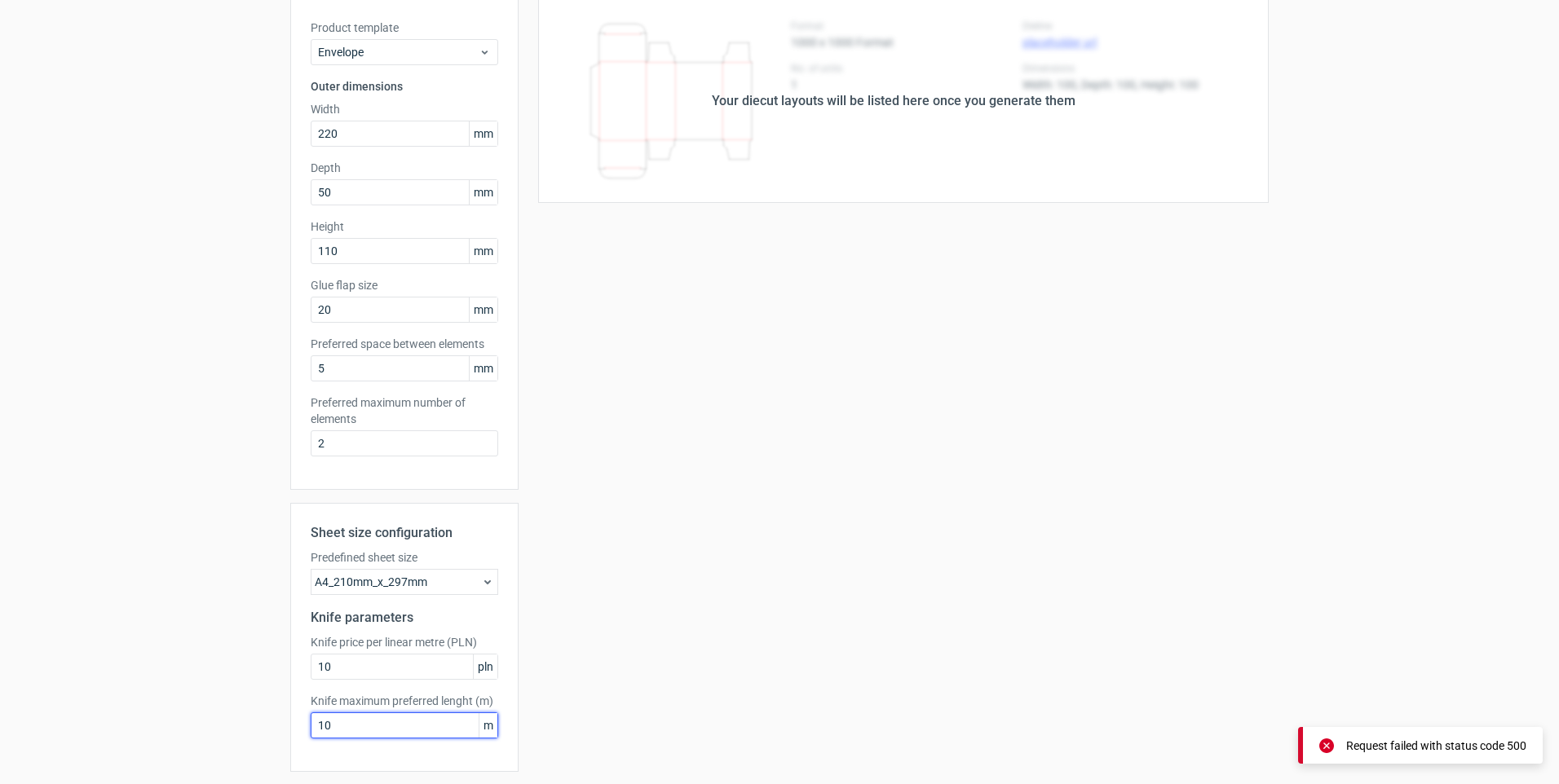
scroll to position [97, 0]
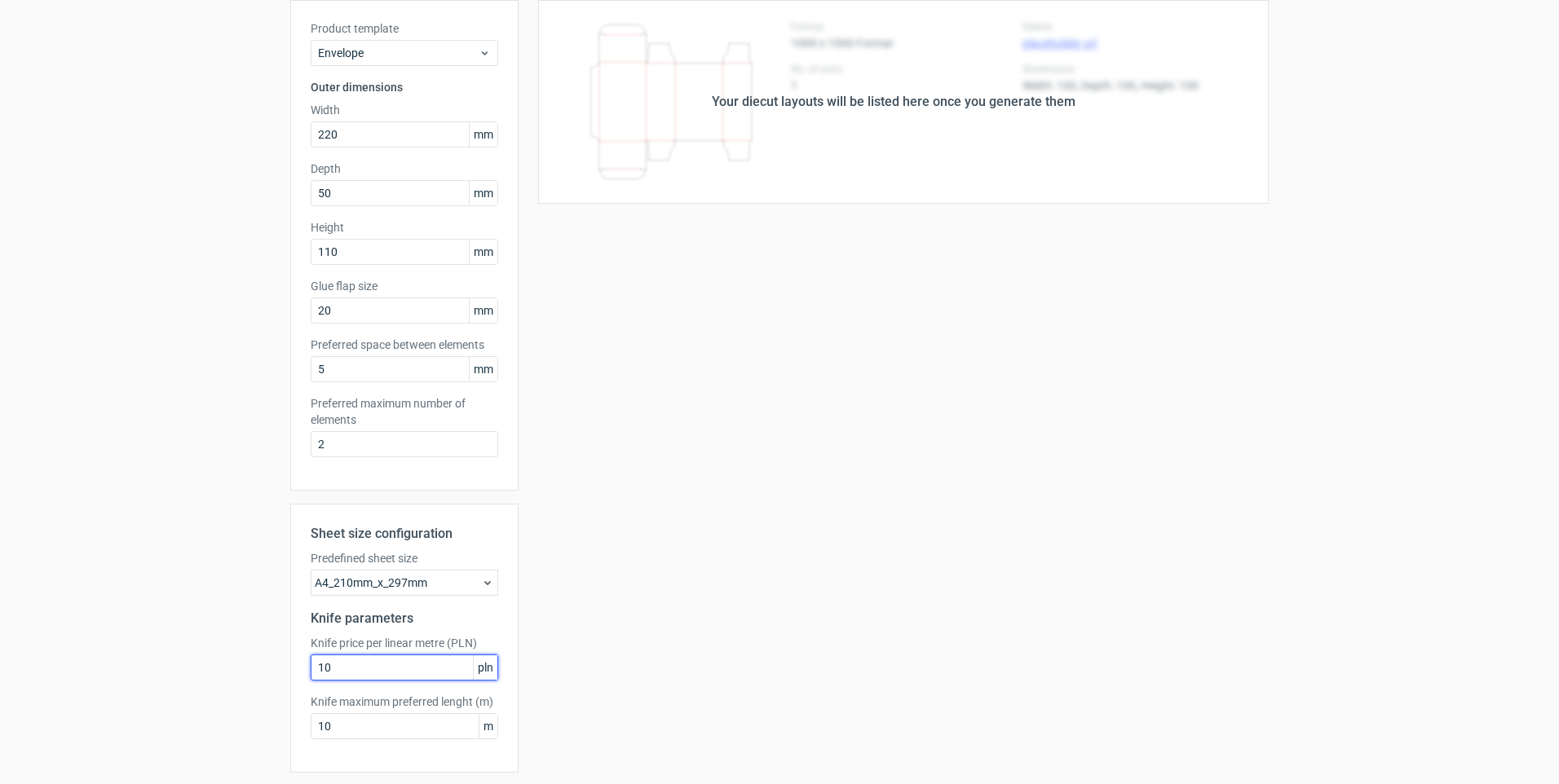
click at [451, 669] on input "10" at bounding box center [404, 667] width 188 height 26
click at [477, 666] on span "pln" at bounding box center [485, 667] width 24 height 24
drag, startPoint x: 282, startPoint y: 657, endPoint x: 264, endPoint y: 655, distance: 18.1
click at [264, 655] on div "Generate new layout Product template Envelope Outer dimensions Width 220 mm Dep…" at bounding box center [779, 396] width 1559 height 884
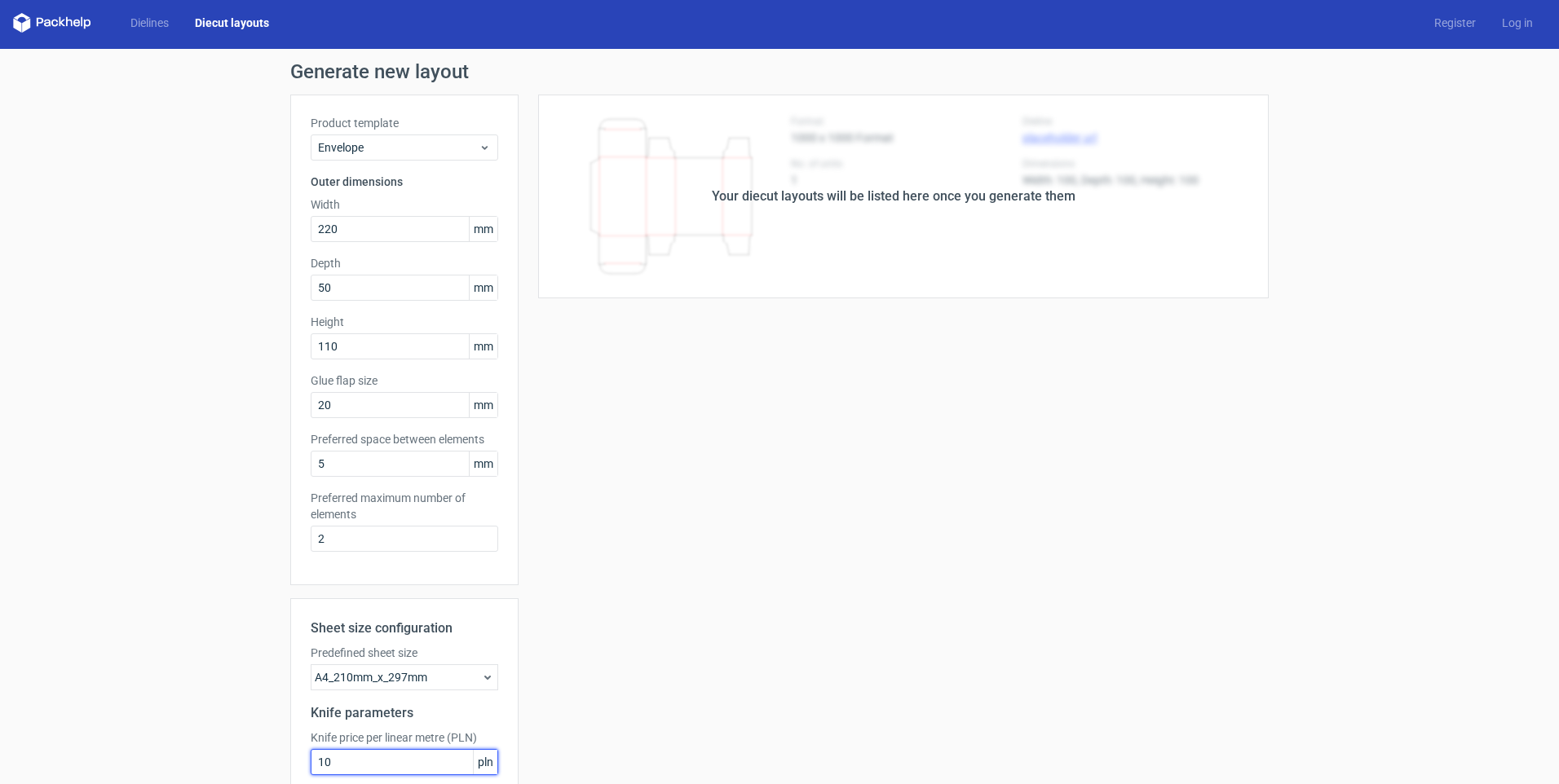
scroll to position [0, 0]
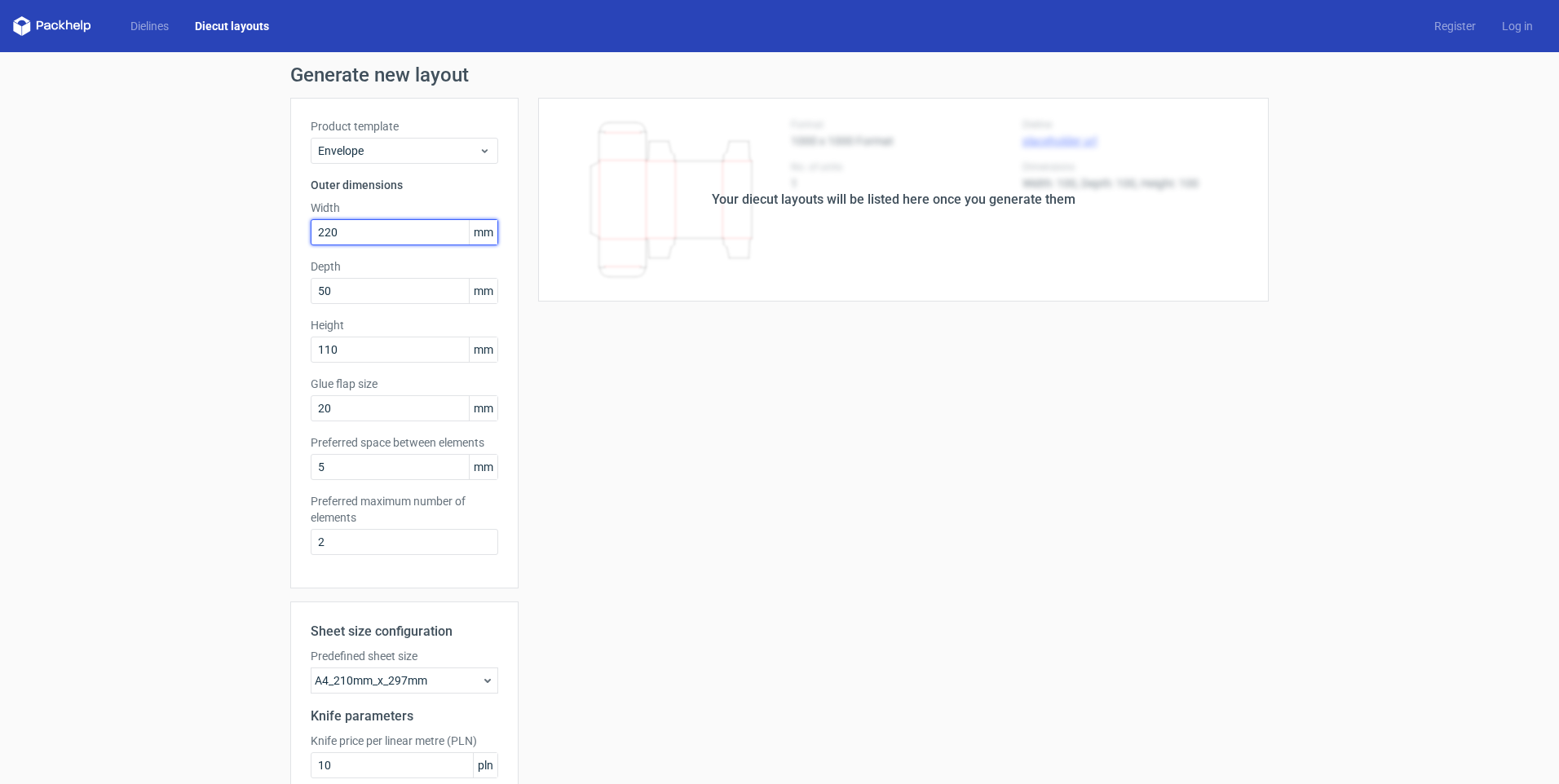
click at [360, 238] on input "220" at bounding box center [404, 232] width 188 height 26
click at [138, 24] on link "Dielines" at bounding box center [149, 26] width 64 height 16
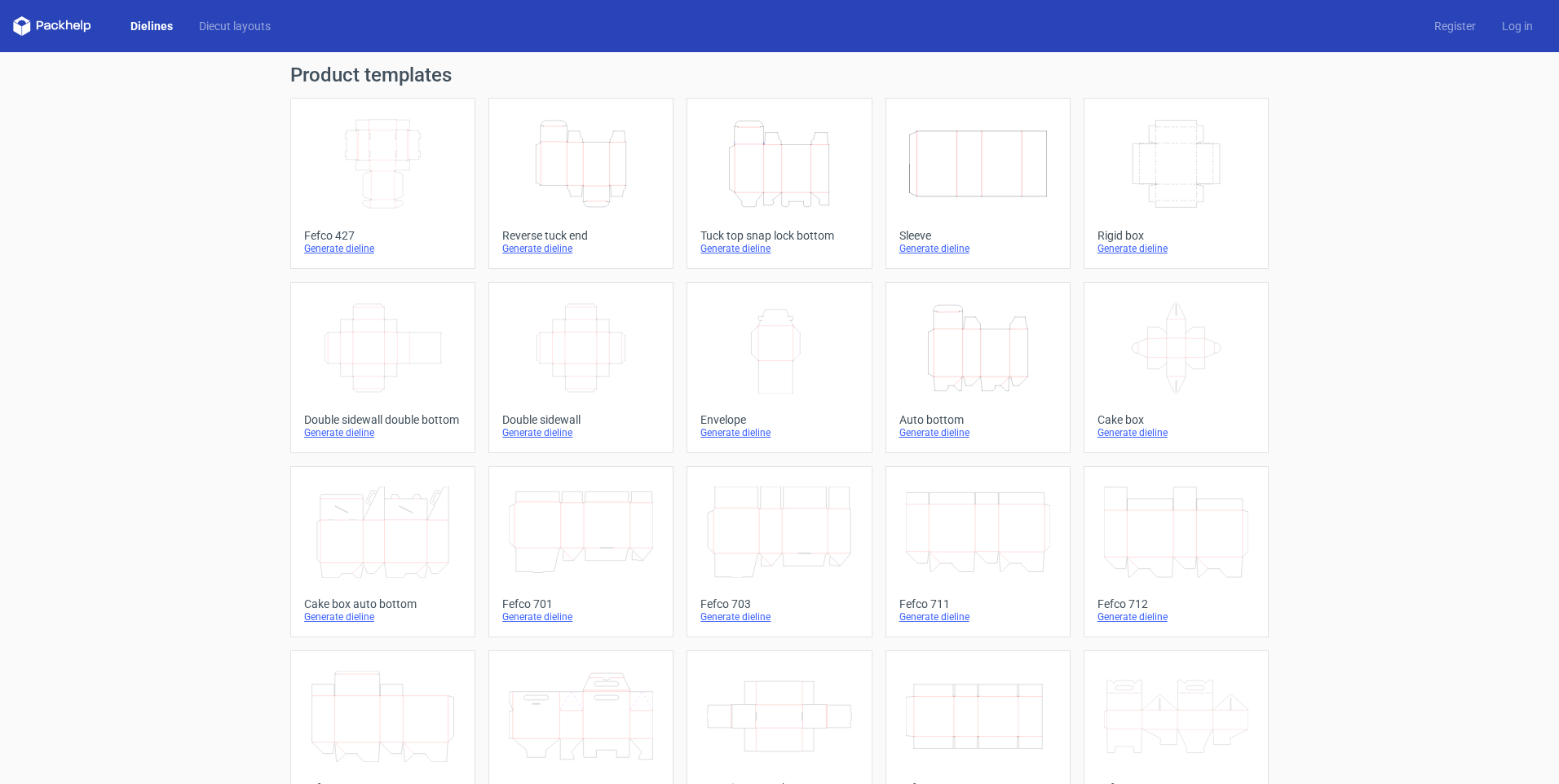
click at [734, 434] on div "Generate dieline" at bounding box center [779, 433] width 157 height 13
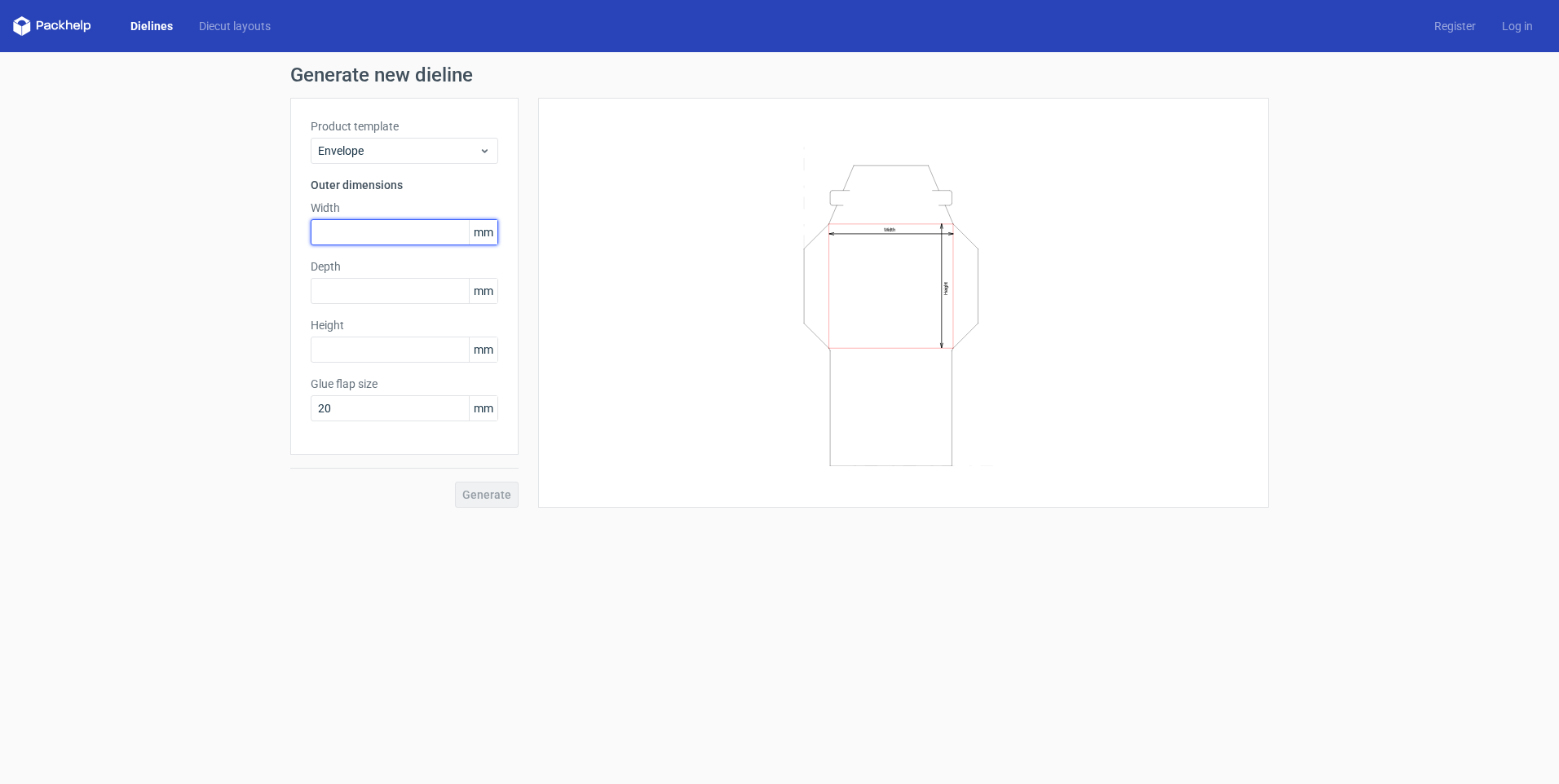
click at [437, 235] on input "text" at bounding box center [404, 232] width 188 height 26
type input "220"
type input "110"
click at [367, 290] on input "text" at bounding box center [404, 291] width 188 height 26
click at [361, 318] on label "Height" at bounding box center [404, 325] width 188 height 16
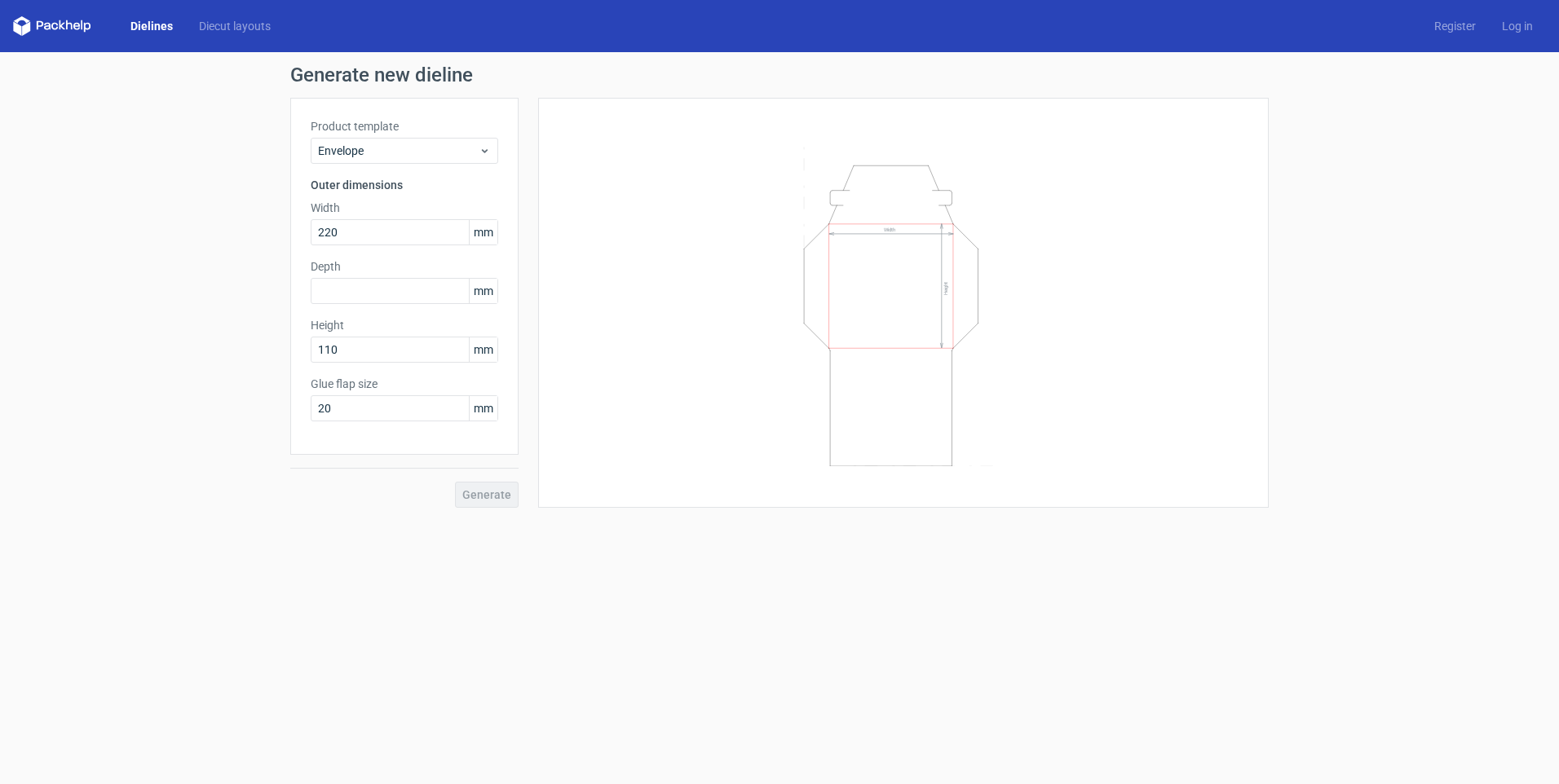
click at [370, 272] on label "Depth" at bounding box center [404, 266] width 188 height 16
click at [367, 286] on input "text" at bounding box center [404, 291] width 188 height 26
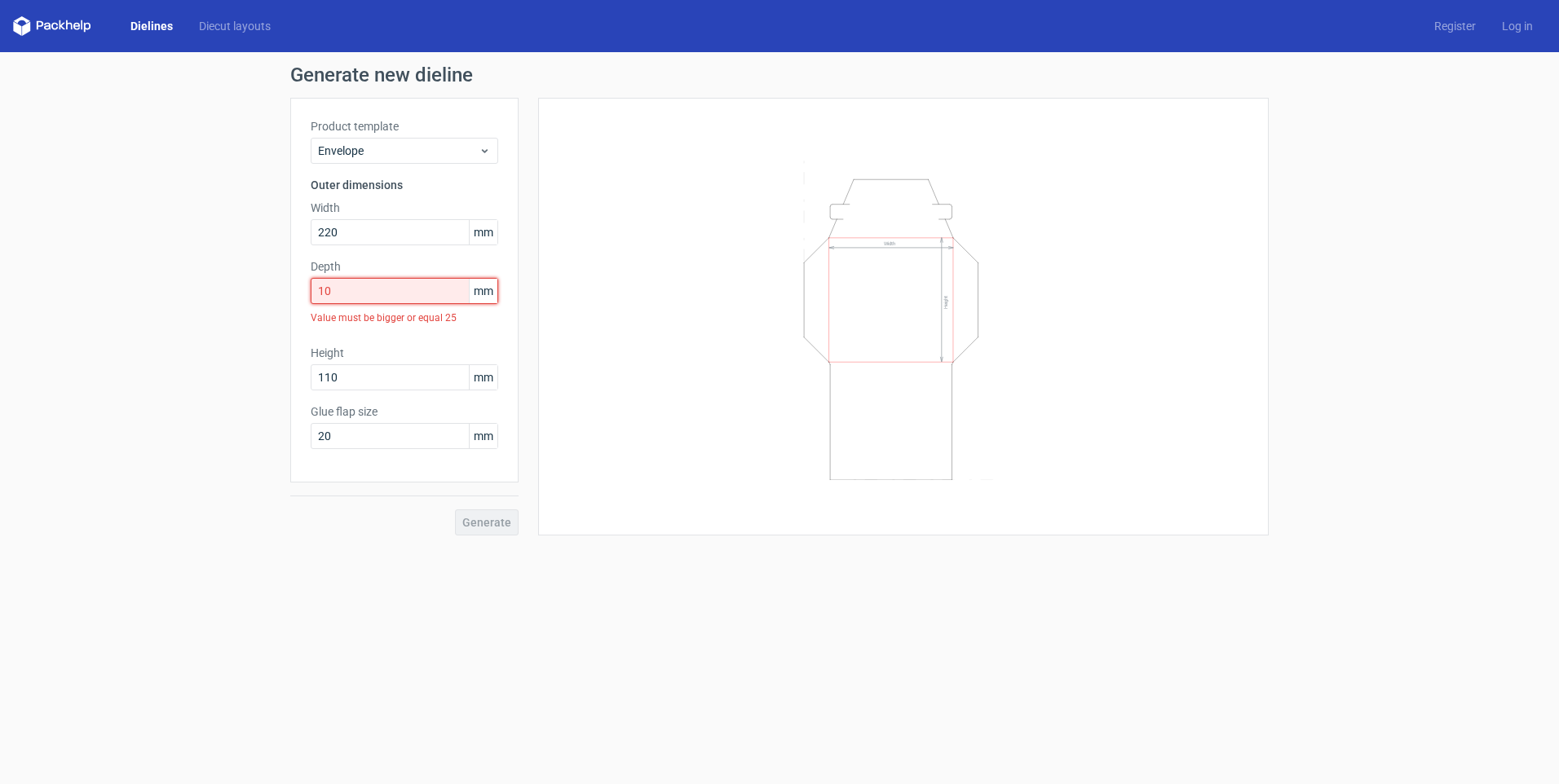
drag, startPoint x: 367, startPoint y: 285, endPoint x: 293, endPoint y: 304, distance: 76.4
click at [293, 304] on div "Product template Envelope Outer dimensions Width 220 mm Depth 10 mm Value must …" at bounding box center [404, 290] width 228 height 384
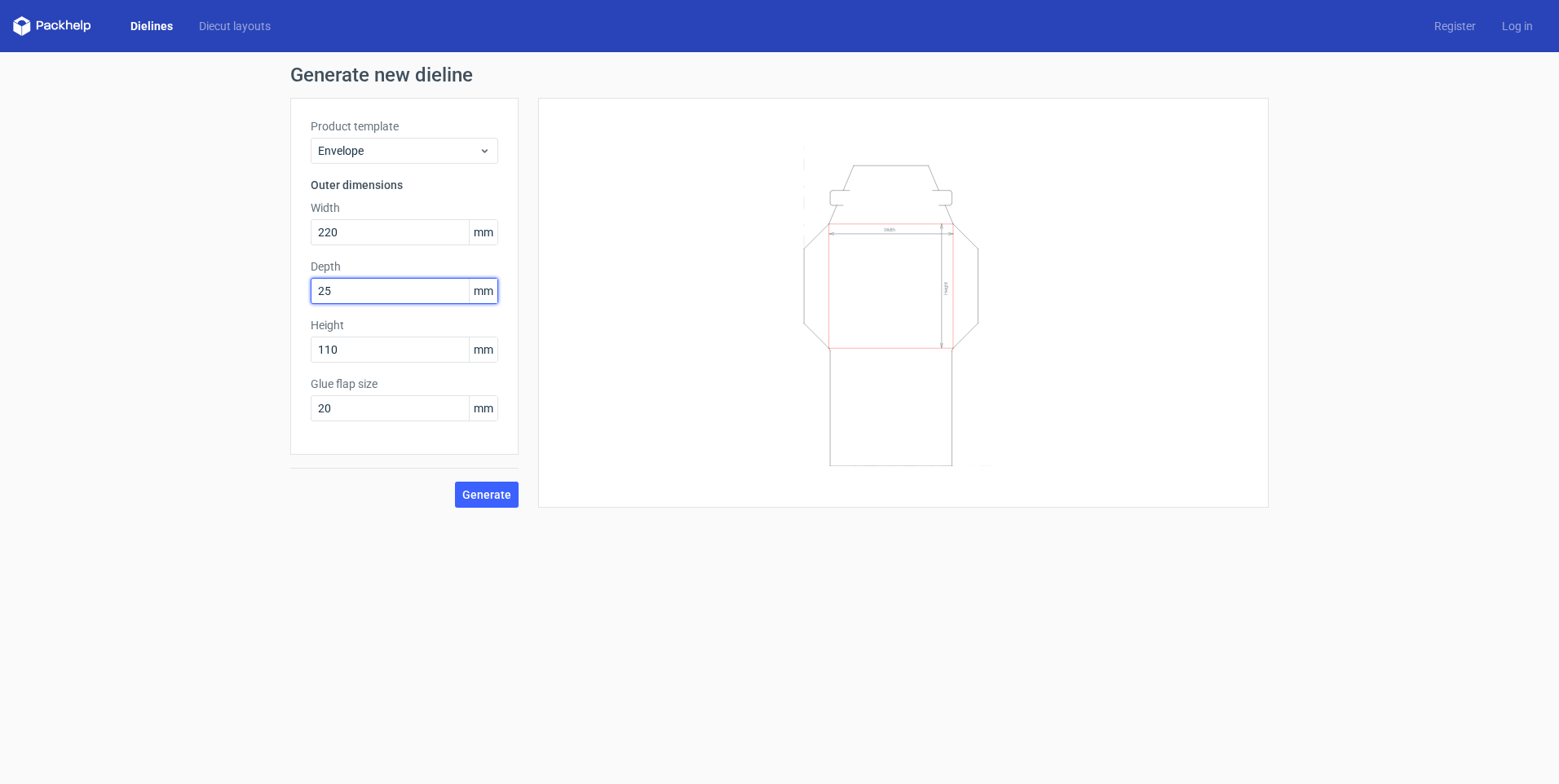
type input "25"
click at [503, 484] on button "Generate" at bounding box center [487, 494] width 63 height 26
